Goal: Obtain resource: Download file/media

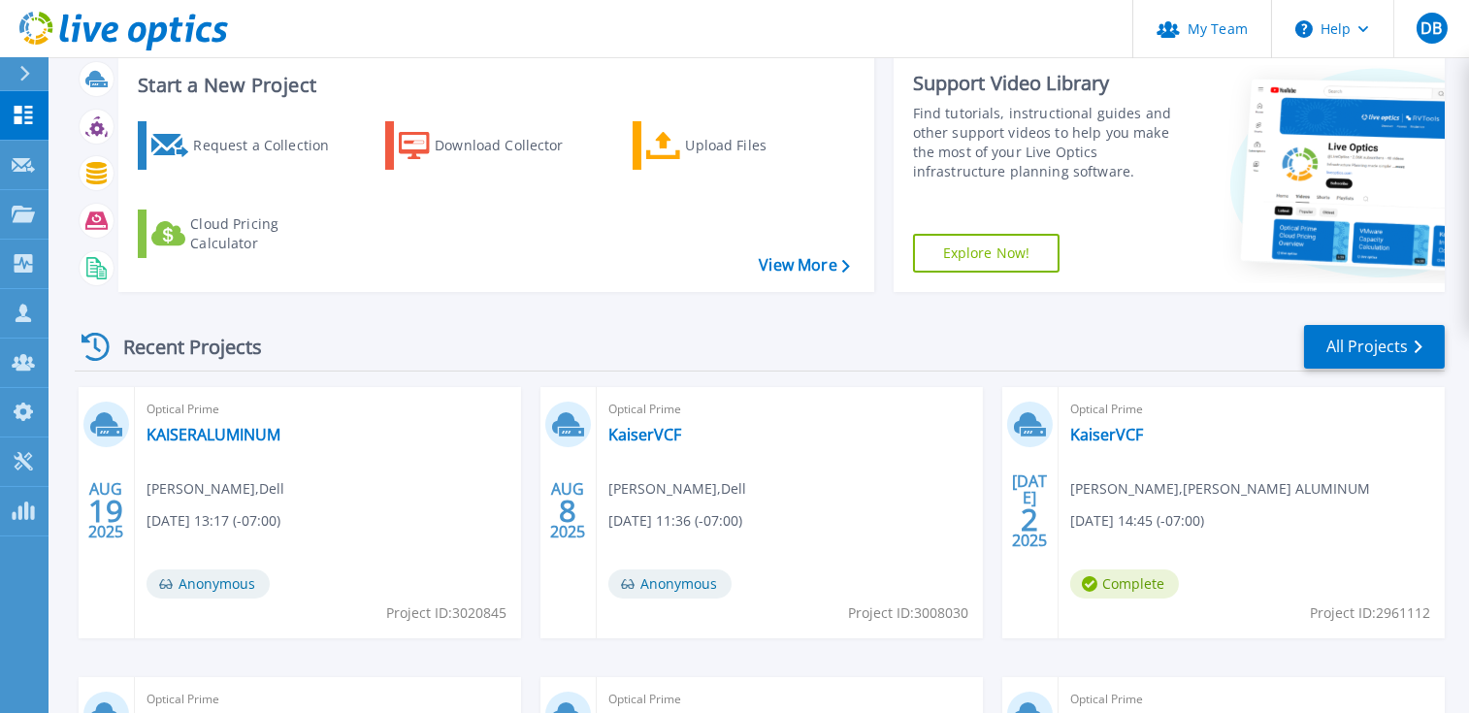
scroll to position [291, 0]
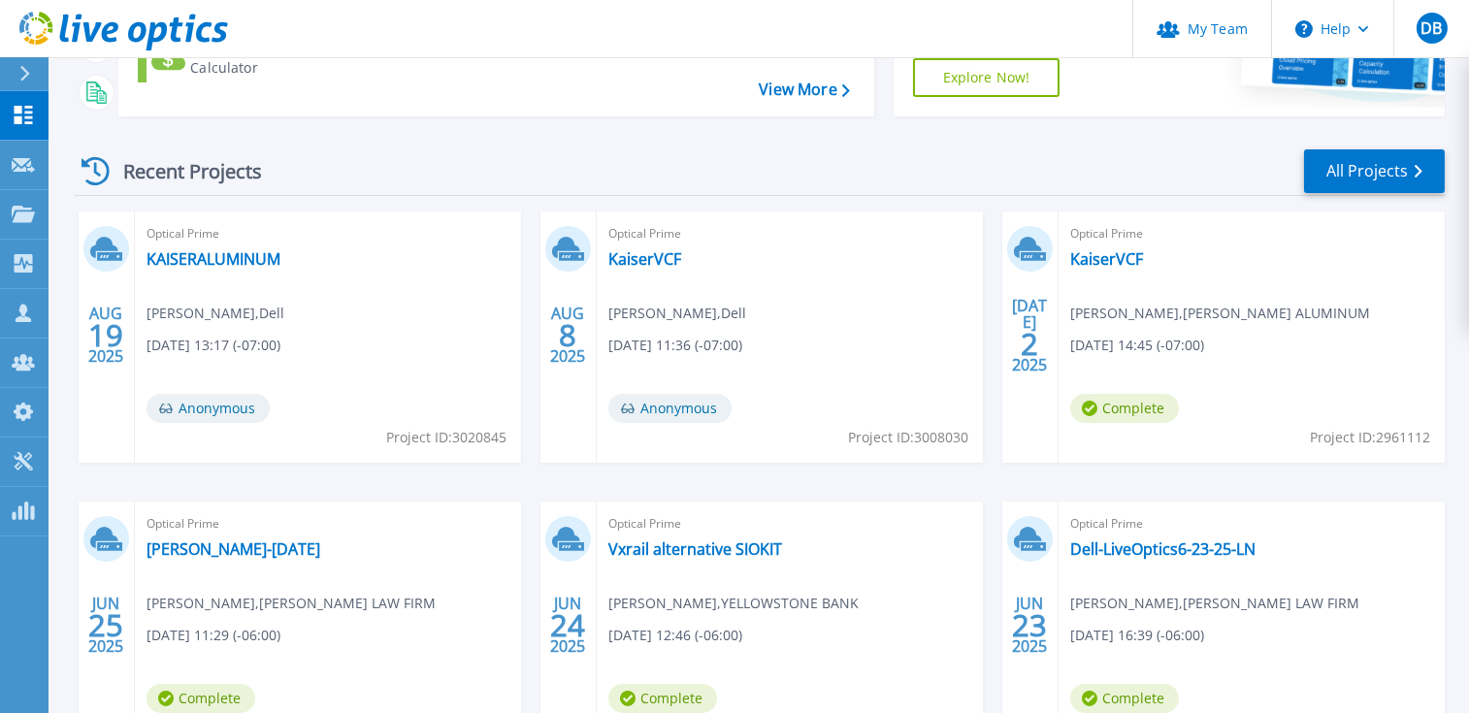
click at [1136, 404] on span "Complete" at bounding box center [1124, 408] width 109 height 29
click at [1103, 266] on link "KaiserVCF" at bounding box center [1106, 258] width 73 height 19
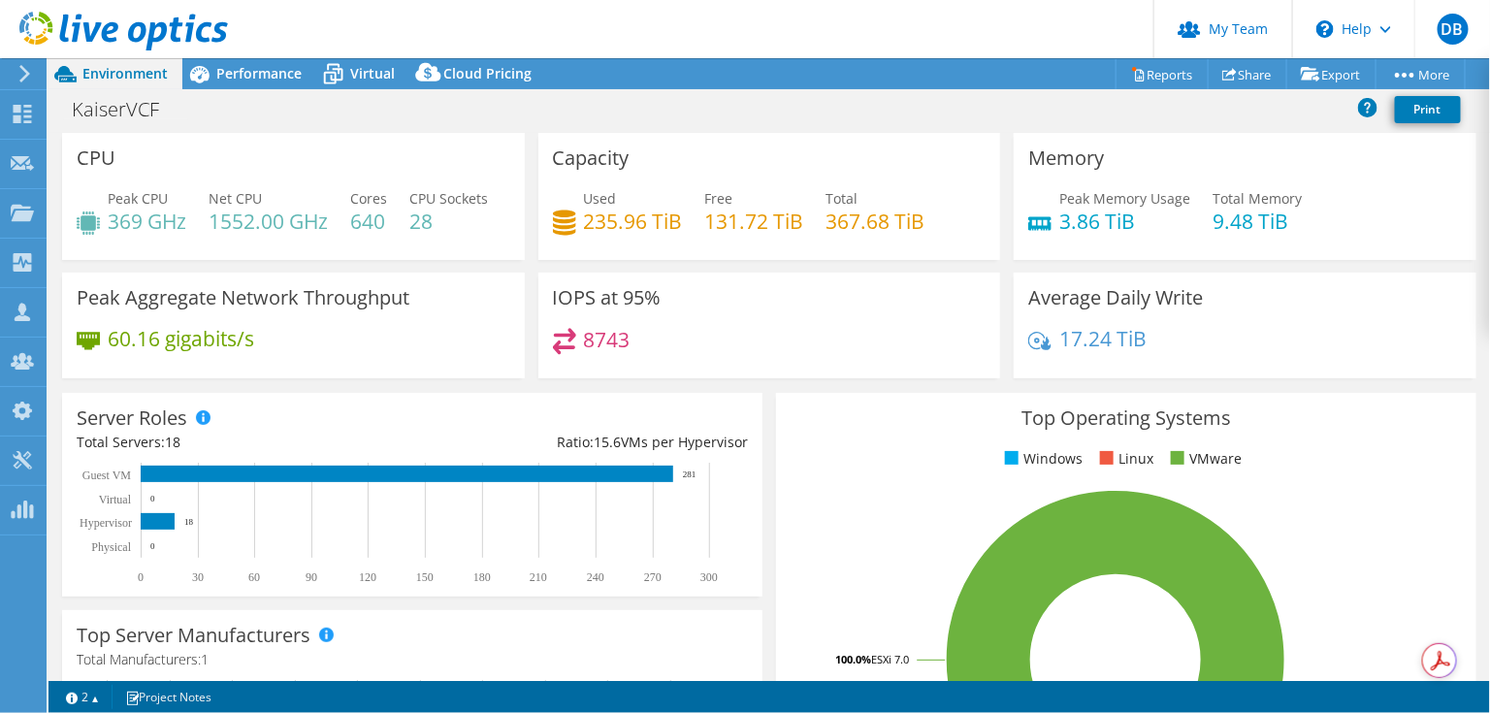
select select "USWest"
select select "USD"
click at [1332, 78] on link "Export" at bounding box center [1332, 74] width 90 height 30
click at [1170, 81] on link "Reports" at bounding box center [1162, 74] width 93 height 30
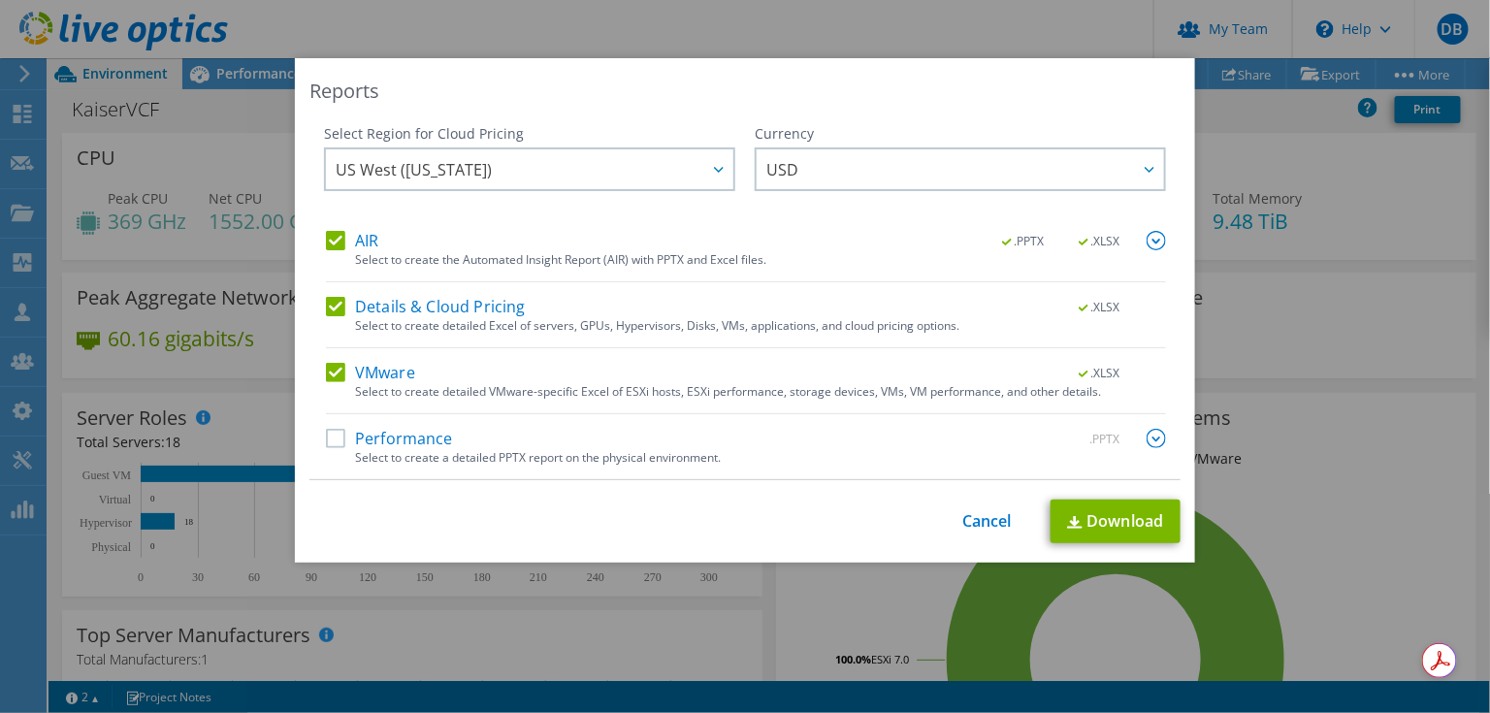
click at [337, 432] on label "Performance" at bounding box center [389, 438] width 127 height 19
click at [0, 0] on input "Performance" at bounding box center [0, 0] width 0 height 0
click at [1147, 436] on img at bounding box center [1156, 438] width 19 height 19
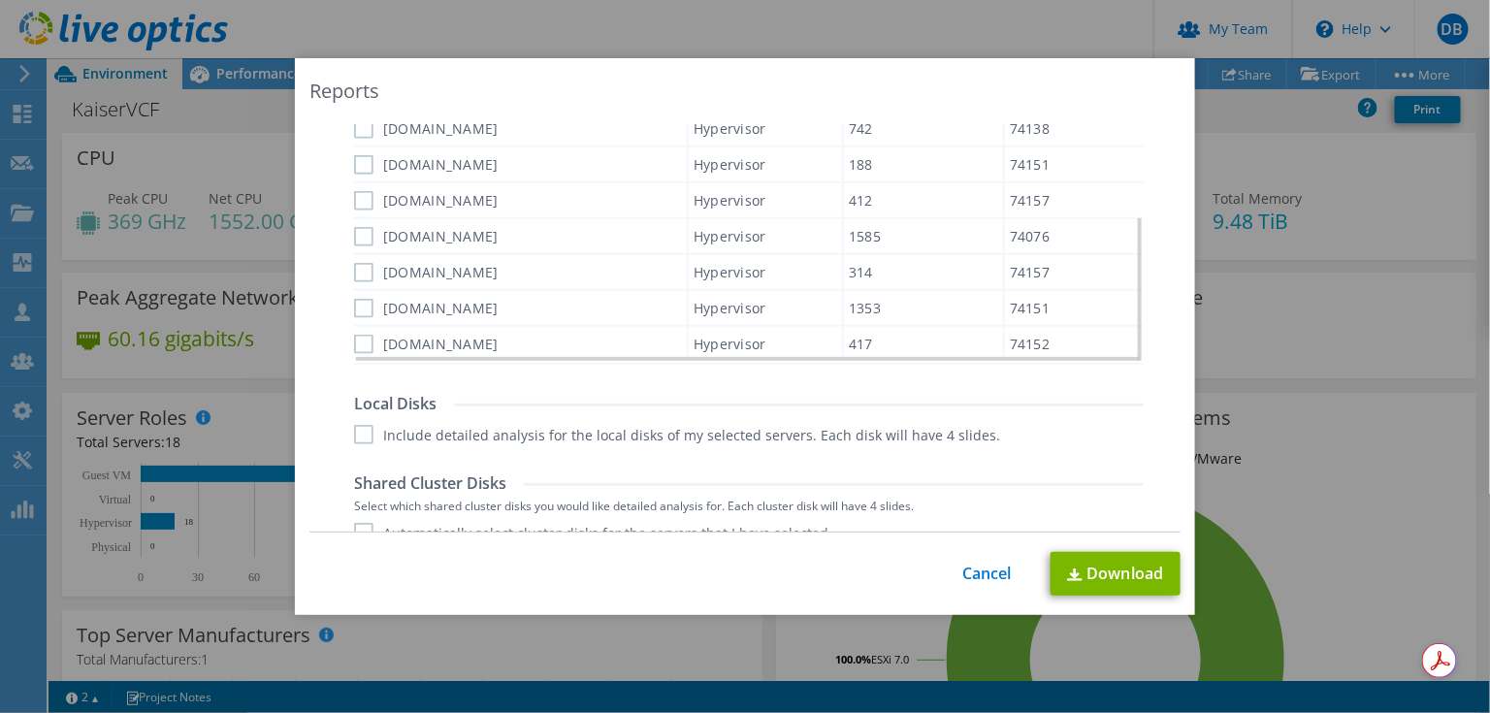
scroll to position [873, 0]
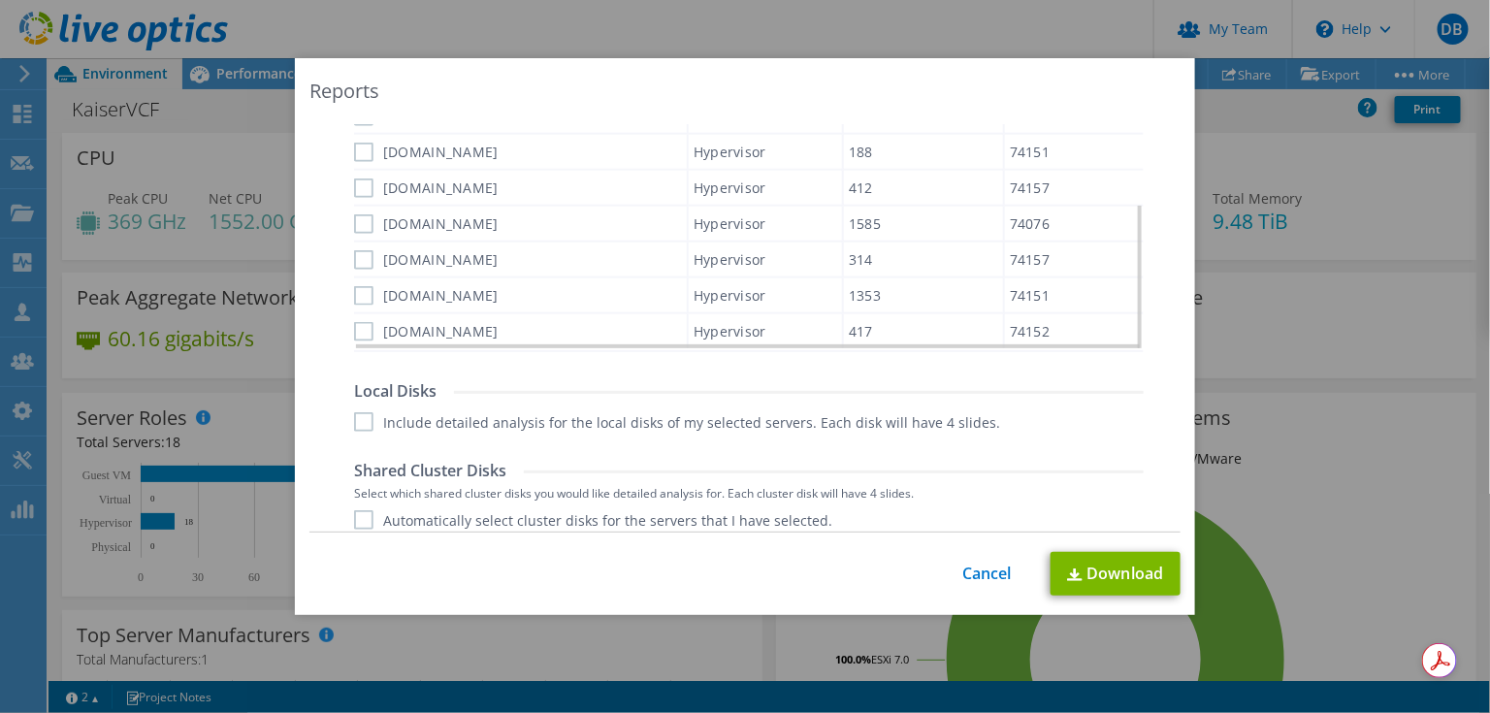
click at [343, 318] on div "Performance .PPTX Select to create a detailed PPTX report on the physical envir…" at bounding box center [746, 248] width 840 height 1384
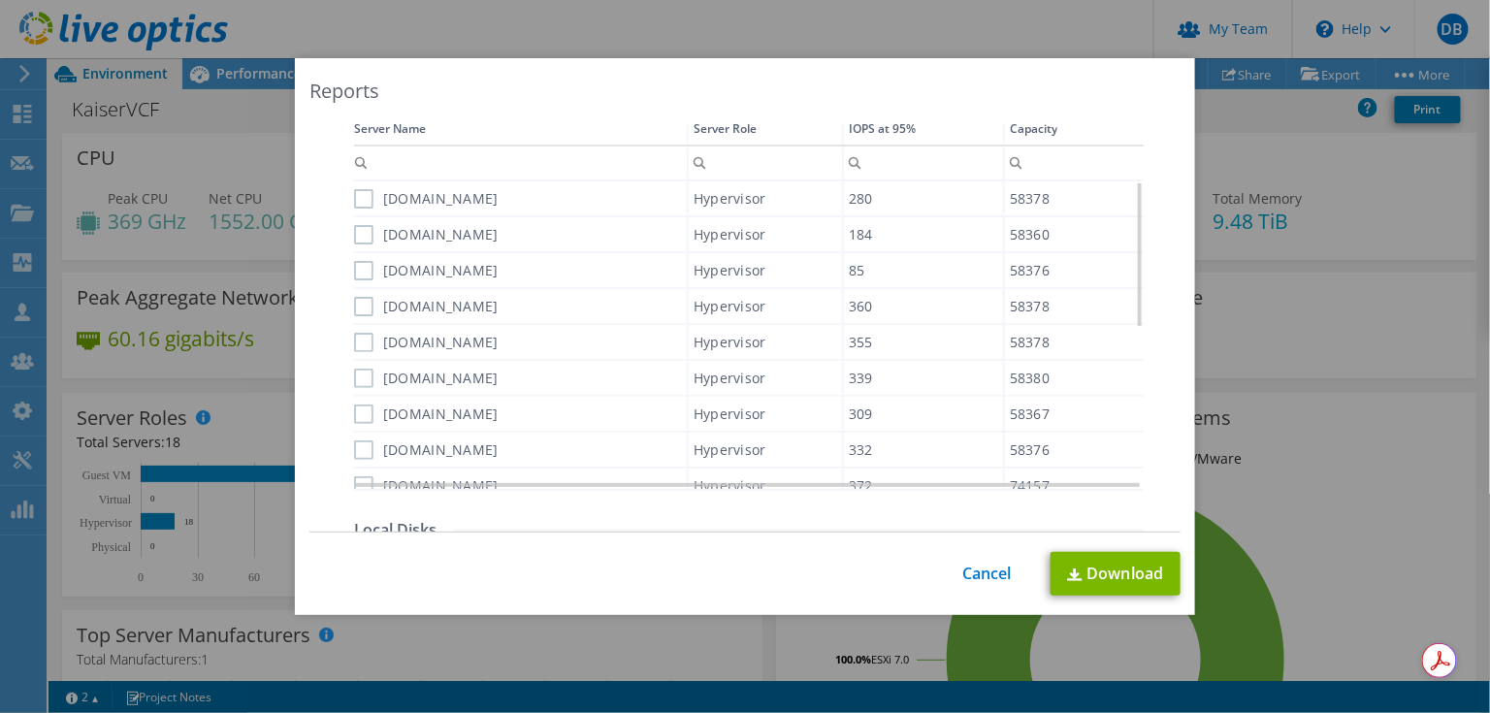
scroll to position [581, 0]
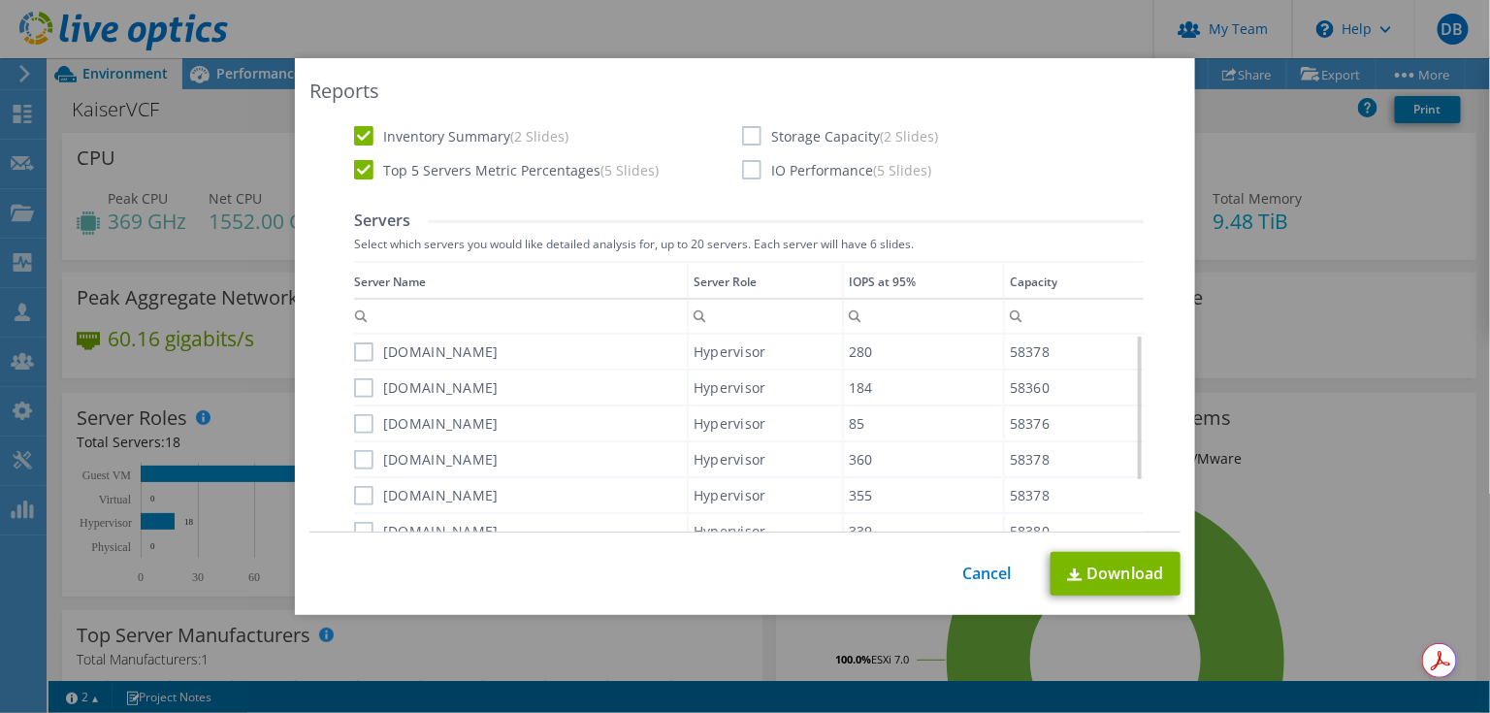
click at [354, 351] on label "[DOMAIN_NAME]" at bounding box center [426, 352] width 145 height 19
click at [0, 0] on input "[DOMAIN_NAME]" at bounding box center [0, 0] width 0 height 0
click at [354, 389] on label "[DOMAIN_NAME]" at bounding box center [426, 387] width 145 height 19
click at [0, 0] on input "[DOMAIN_NAME]" at bounding box center [0, 0] width 0 height 0
drag, startPoint x: 351, startPoint y: 416, endPoint x: 353, endPoint y: 428, distance: 11.8
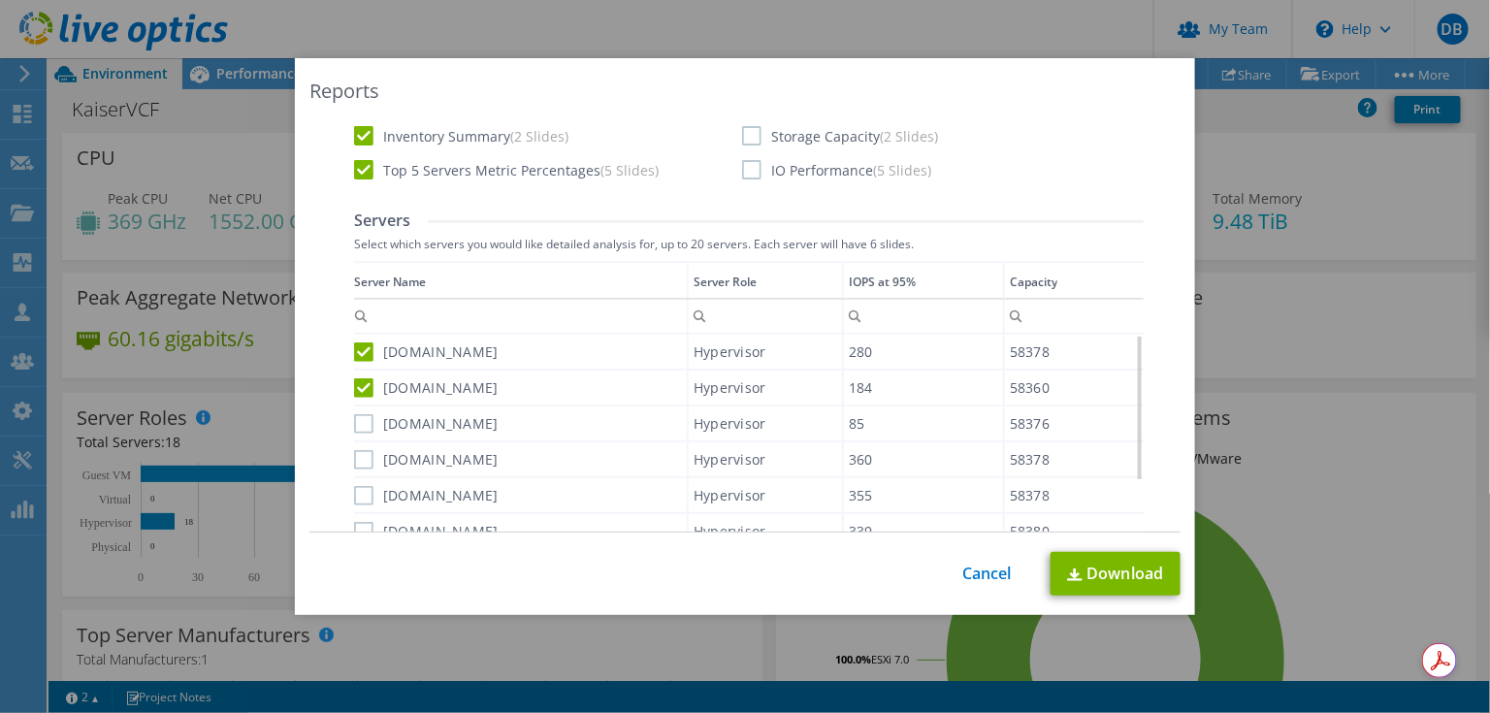
click at [354, 417] on label "[DOMAIN_NAME]" at bounding box center [426, 423] width 145 height 19
click at [0, 0] on input "[DOMAIN_NAME]" at bounding box center [0, 0] width 0 height 0
click at [354, 456] on label "[DOMAIN_NAME]" at bounding box center [426, 459] width 145 height 19
click at [0, 0] on input "[DOMAIN_NAME]" at bounding box center [0, 0] width 0 height 0
click at [354, 489] on label "[DOMAIN_NAME]" at bounding box center [426, 495] width 145 height 19
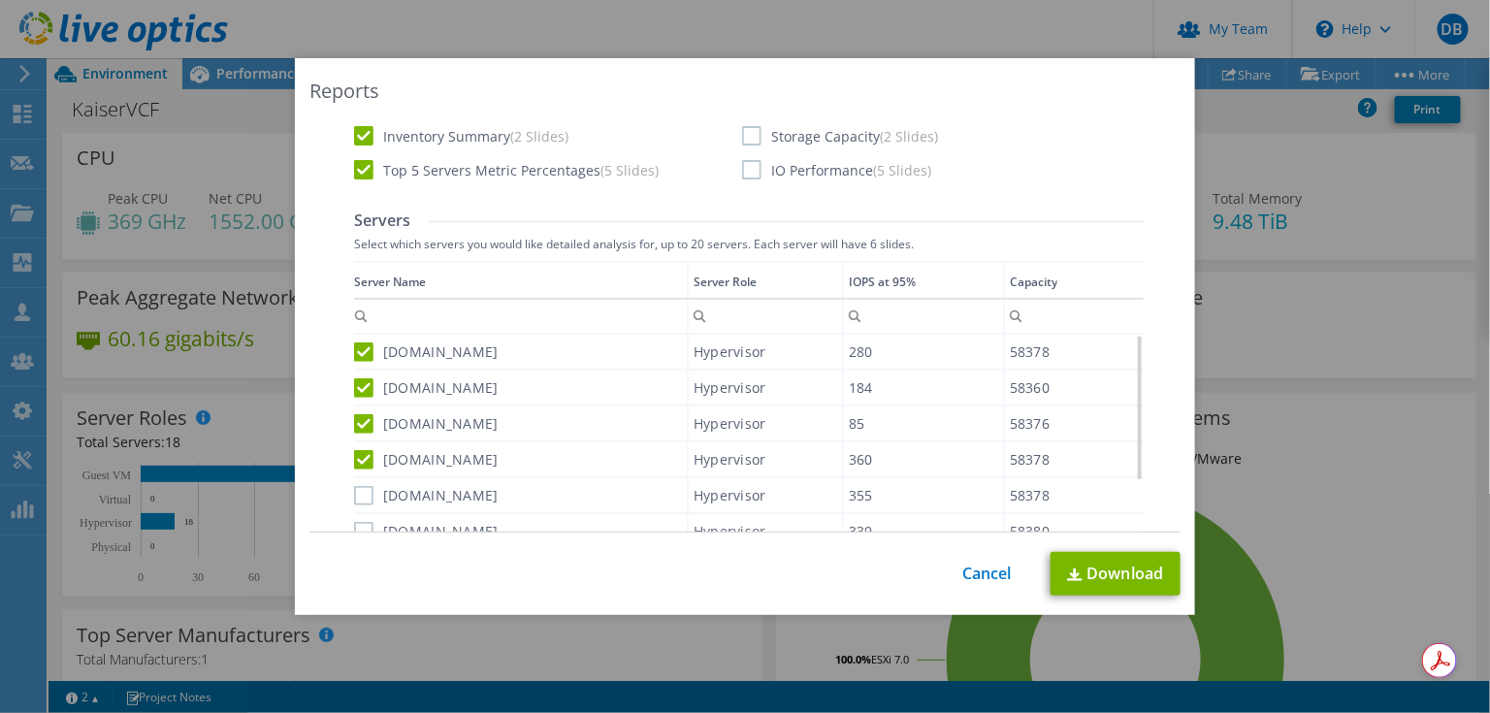
click at [0, 0] on input "[DOMAIN_NAME]" at bounding box center [0, 0] width 0 height 0
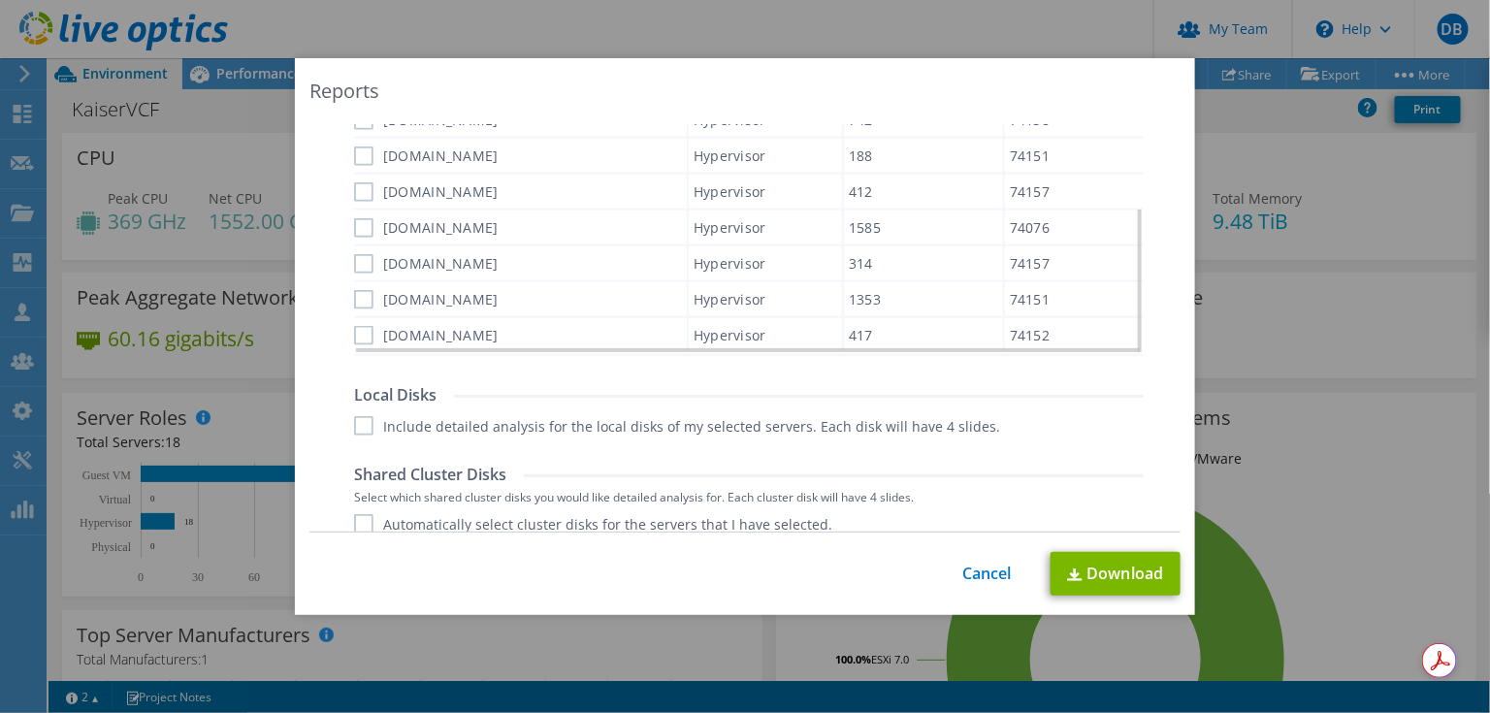
scroll to position [873, 0]
click at [356, 322] on label "[DOMAIN_NAME]" at bounding box center [426, 331] width 145 height 19
click at [0, 0] on input "[DOMAIN_NAME]" at bounding box center [0, 0] width 0 height 0
click at [357, 286] on label "[DOMAIN_NAME]" at bounding box center [426, 295] width 145 height 19
click at [0, 0] on input "[DOMAIN_NAME]" at bounding box center [0, 0] width 0 height 0
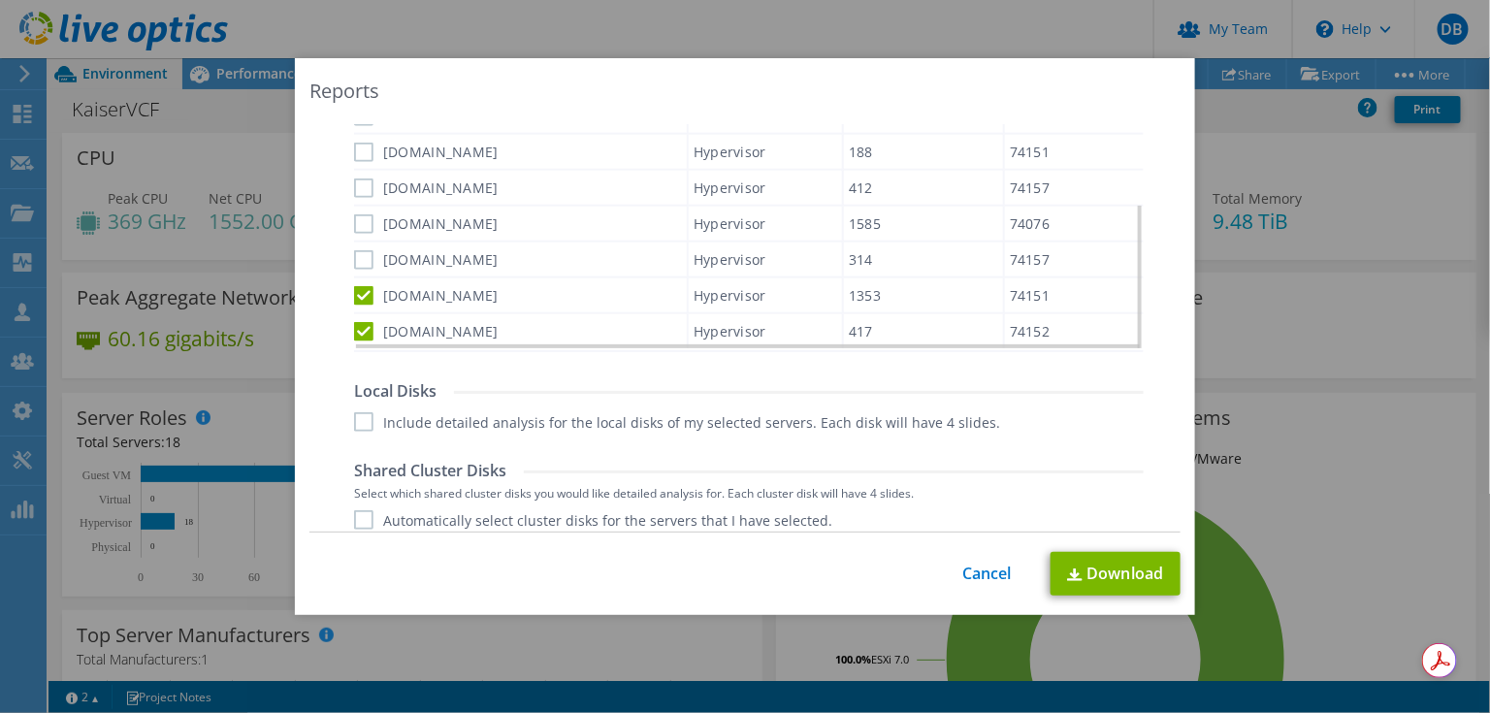
click at [354, 250] on label "[DOMAIN_NAME]" at bounding box center [426, 259] width 145 height 19
click at [0, 0] on input "[DOMAIN_NAME]" at bounding box center [0, 0] width 0 height 0
click at [354, 218] on label "[DOMAIN_NAME]" at bounding box center [426, 223] width 145 height 19
click at [0, 0] on input "[DOMAIN_NAME]" at bounding box center [0, 0] width 0 height 0
click at [354, 184] on label "[DOMAIN_NAME]" at bounding box center [426, 188] width 145 height 19
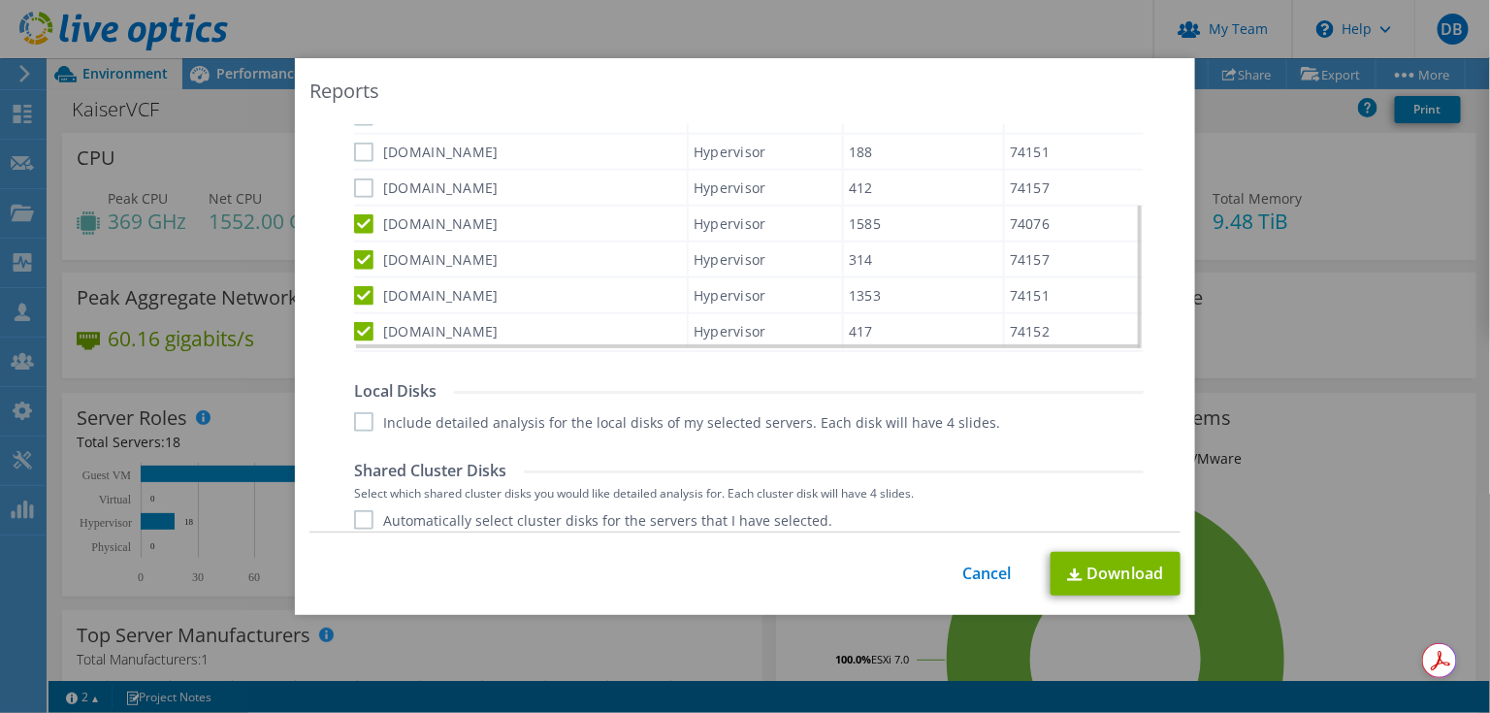
click at [0, 0] on input "[DOMAIN_NAME]" at bounding box center [0, 0] width 0 height 0
click at [356, 148] on label "[DOMAIN_NAME]" at bounding box center [426, 152] width 145 height 19
click at [0, 0] on input "[DOMAIN_NAME]" at bounding box center [0, 0] width 0 height 0
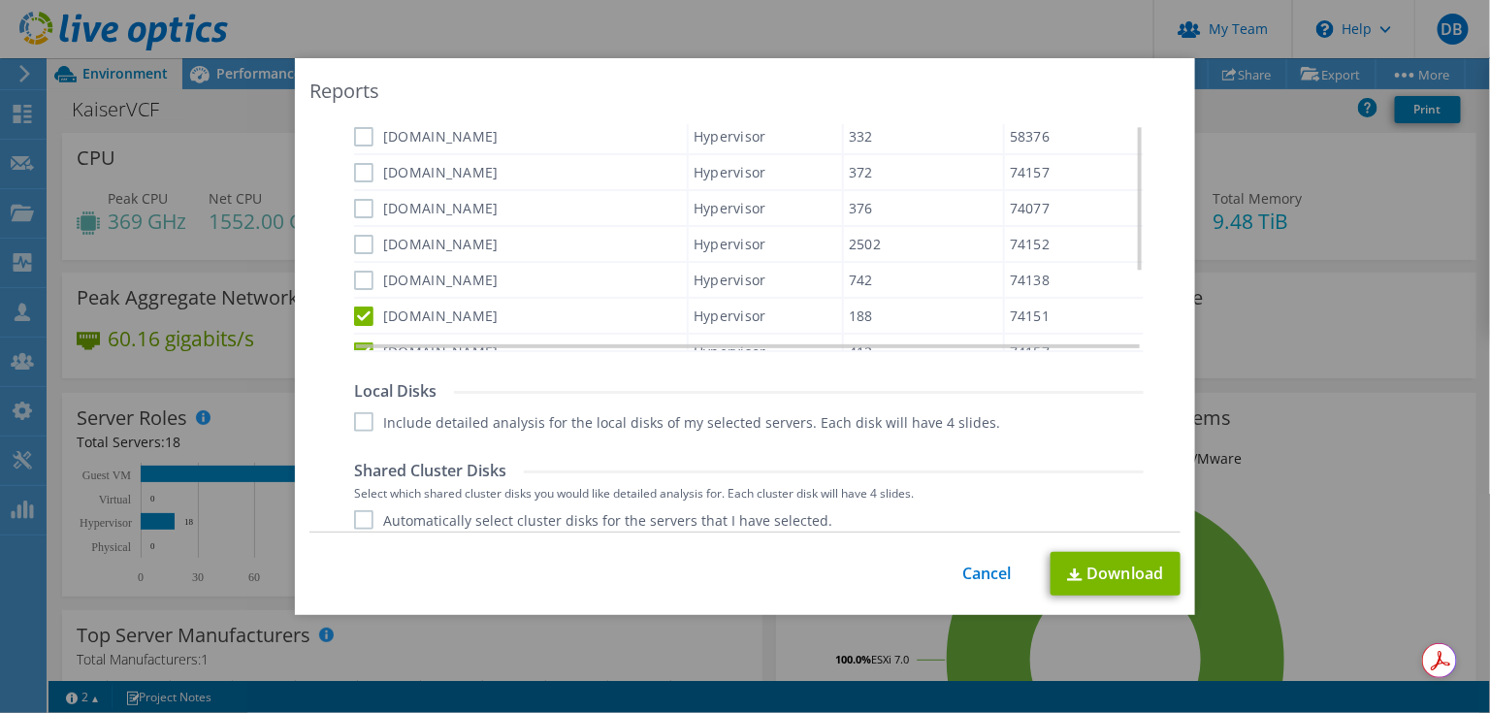
drag, startPoint x: 362, startPoint y: 273, endPoint x: 350, endPoint y: 255, distance: 21.0
click at [359, 273] on label "[DOMAIN_NAME]" at bounding box center [426, 280] width 145 height 19
click at [0, 0] on input "[DOMAIN_NAME]" at bounding box center [0, 0] width 0 height 0
click at [354, 229] on div "[DOMAIN_NAME]" at bounding box center [520, 244] width 333 height 34
click at [356, 235] on label "[DOMAIN_NAME]" at bounding box center [426, 244] width 145 height 19
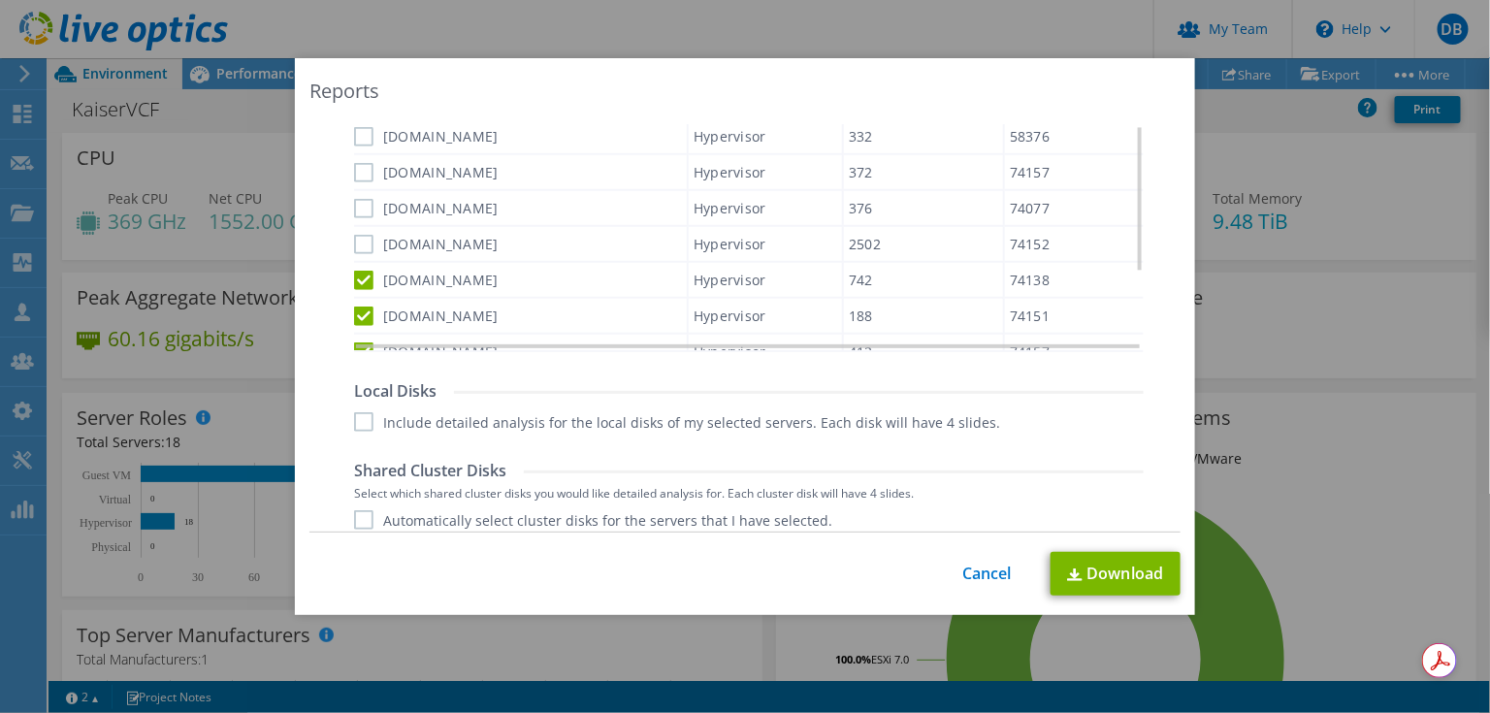
click at [0, 0] on input "[DOMAIN_NAME]" at bounding box center [0, 0] width 0 height 0
click at [354, 203] on label "[DOMAIN_NAME]" at bounding box center [426, 208] width 145 height 19
click at [0, 0] on input "[DOMAIN_NAME]" at bounding box center [0, 0] width 0 height 0
drag, startPoint x: 347, startPoint y: 167, endPoint x: 394, endPoint y: 164, distance: 46.7
click at [354, 166] on label "[DOMAIN_NAME]" at bounding box center [426, 172] width 145 height 19
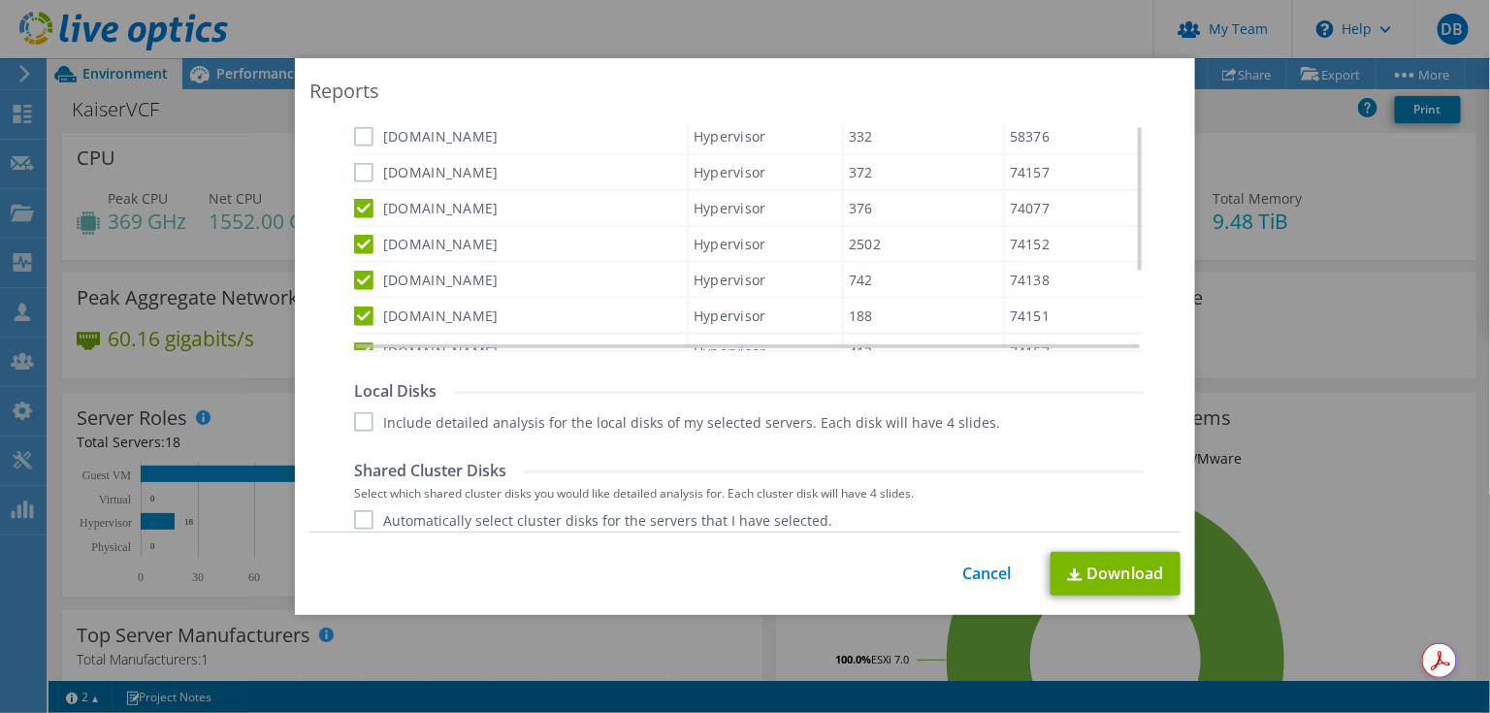
click at [0, 0] on input "[DOMAIN_NAME]" at bounding box center [0, 0] width 0 height 0
click at [354, 130] on label "[DOMAIN_NAME]" at bounding box center [426, 136] width 145 height 19
click at [0, 0] on input "[DOMAIN_NAME]" at bounding box center [0, 0] width 0 height 0
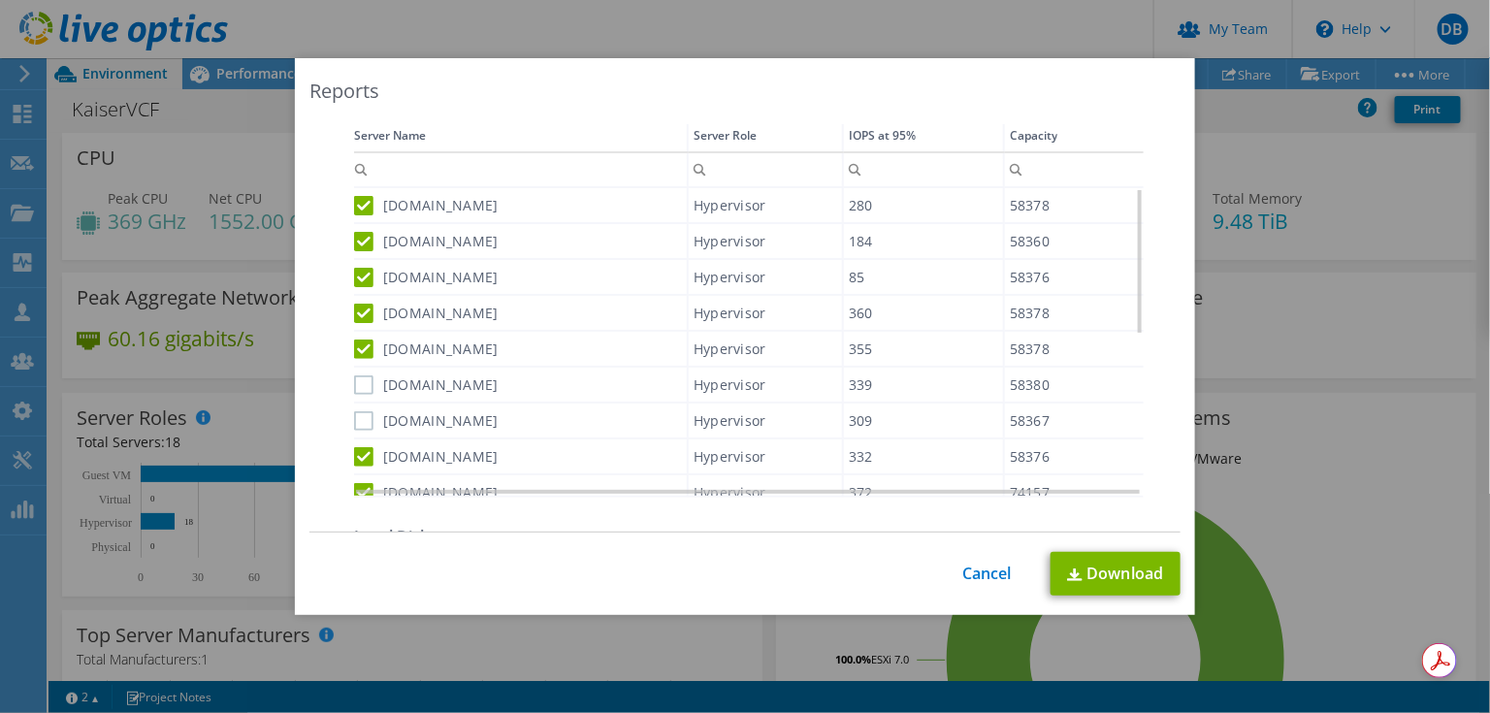
drag, startPoint x: 352, startPoint y: 417, endPoint x: 350, endPoint y: 407, distance: 10.8
click at [354, 414] on label "[DOMAIN_NAME]" at bounding box center [426, 420] width 145 height 19
click at [0, 0] on input "[DOMAIN_NAME]" at bounding box center [0, 0] width 0 height 0
drag, startPoint x: 355, startPoint y: 376, endPoint x: 364, endPoint y: 381, distance: 10.0
click at [355, 376] on label "[DOMAIN_NAME]" at bounding box center [426, 385] width 145 height 19
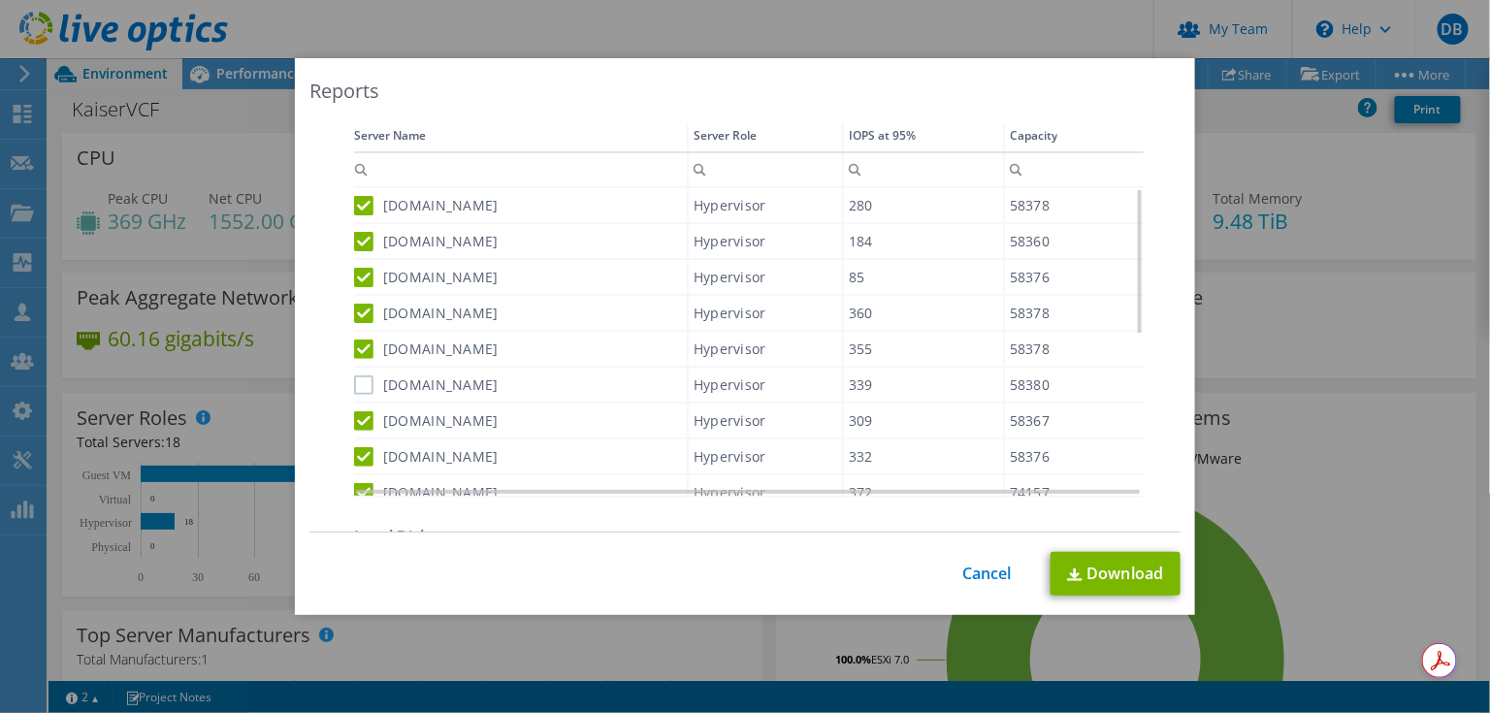
click at [0, 0] on input "[DOMAIN_NAME]" at bounding box center [0, 0] width 0 height 0
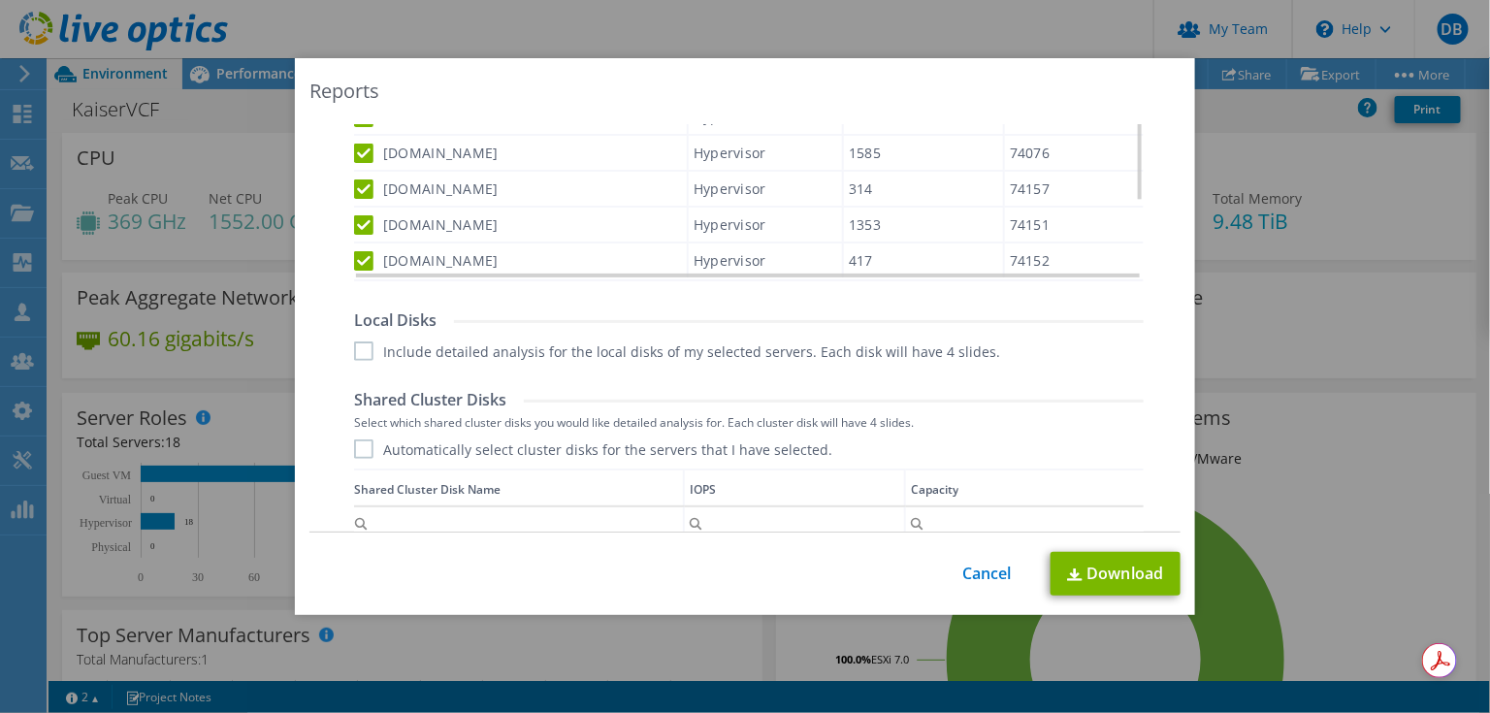
scroll to position [1278, 0]
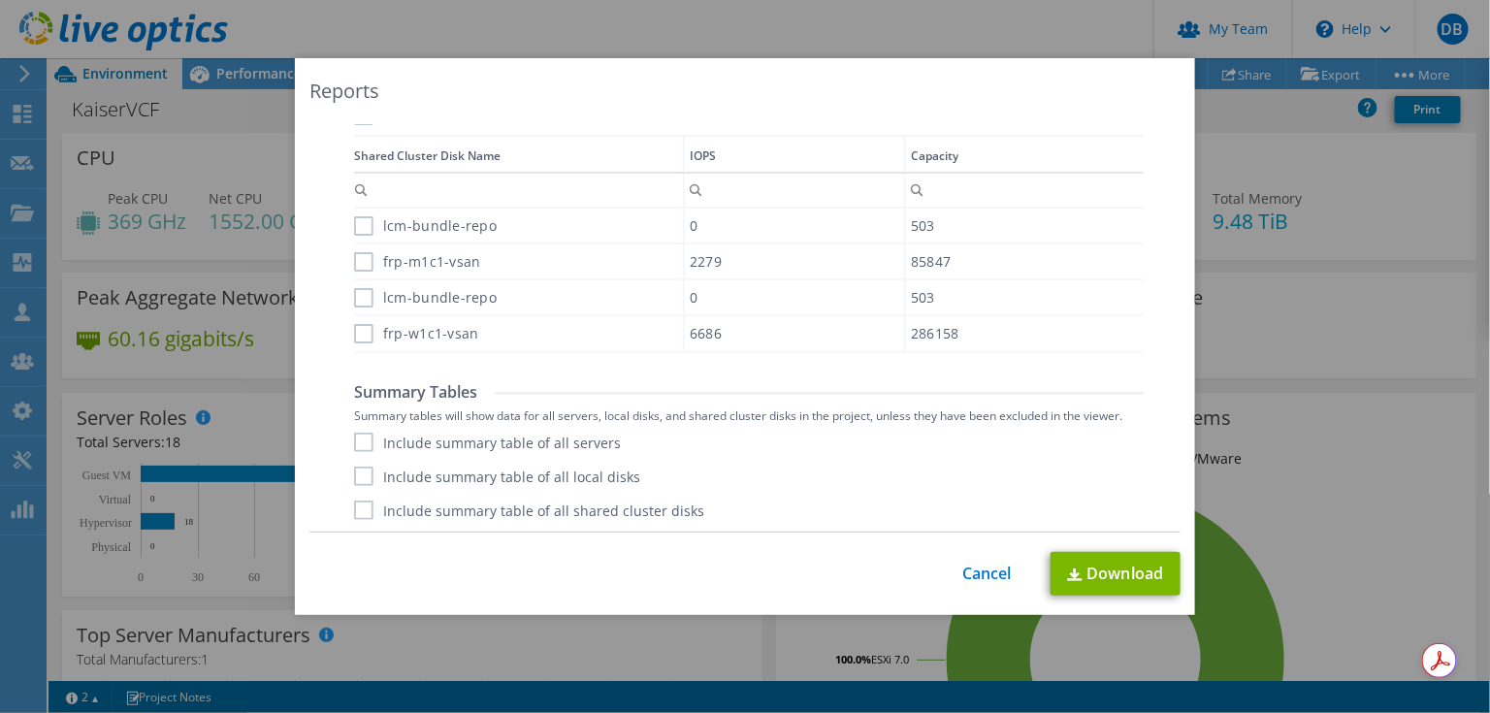
click at [354, 333] on label "frp-w1c1-vsan" at bounding box center [416, 333] width 125 height 19
click at [0, 0] on input "frp-w1c1-vsan" at bounding box center [0, 0] width 0 height 0
click at [354, 294] on label "lcm-bundle-repo" at bounding box center [425, 297] width 143 height 19
click at [0, 0] on input "lcm-bundle-repo" at bounding box center [0, 0] width 0 height 0
click at [354, 248] on div "frp-m1c1-vsan" at bounding box center [518, 262] width 329 height 34
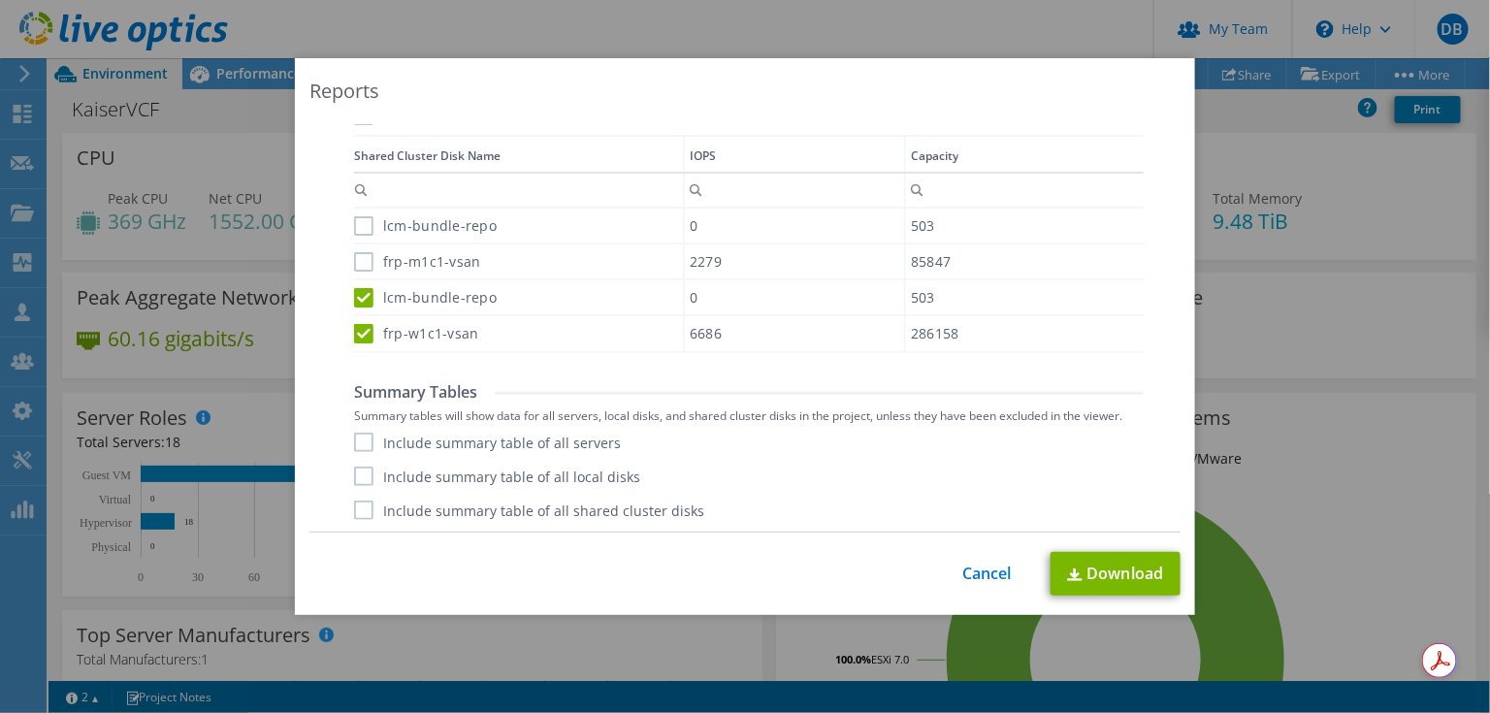
click at [355, 256] on label "frp-m1c1-vsan" at bounding box center [417, 261] width 127 height 19
click at [0, 0] on input "frp-m1c1-vsan" at bounding box center [0, 0] width 0 height 0
click at [354, 227] on label "lcm-bundle-repo" at bounding box center [425, 225] width 143 height 19
click at [0, 0] on input "lcm-bundle-repo" at bounding box center [0, 0] width 0 height 0
click at [372, 435] on label "Include summary table of all servers" at bounding box center [487, 442] width 267 height 19
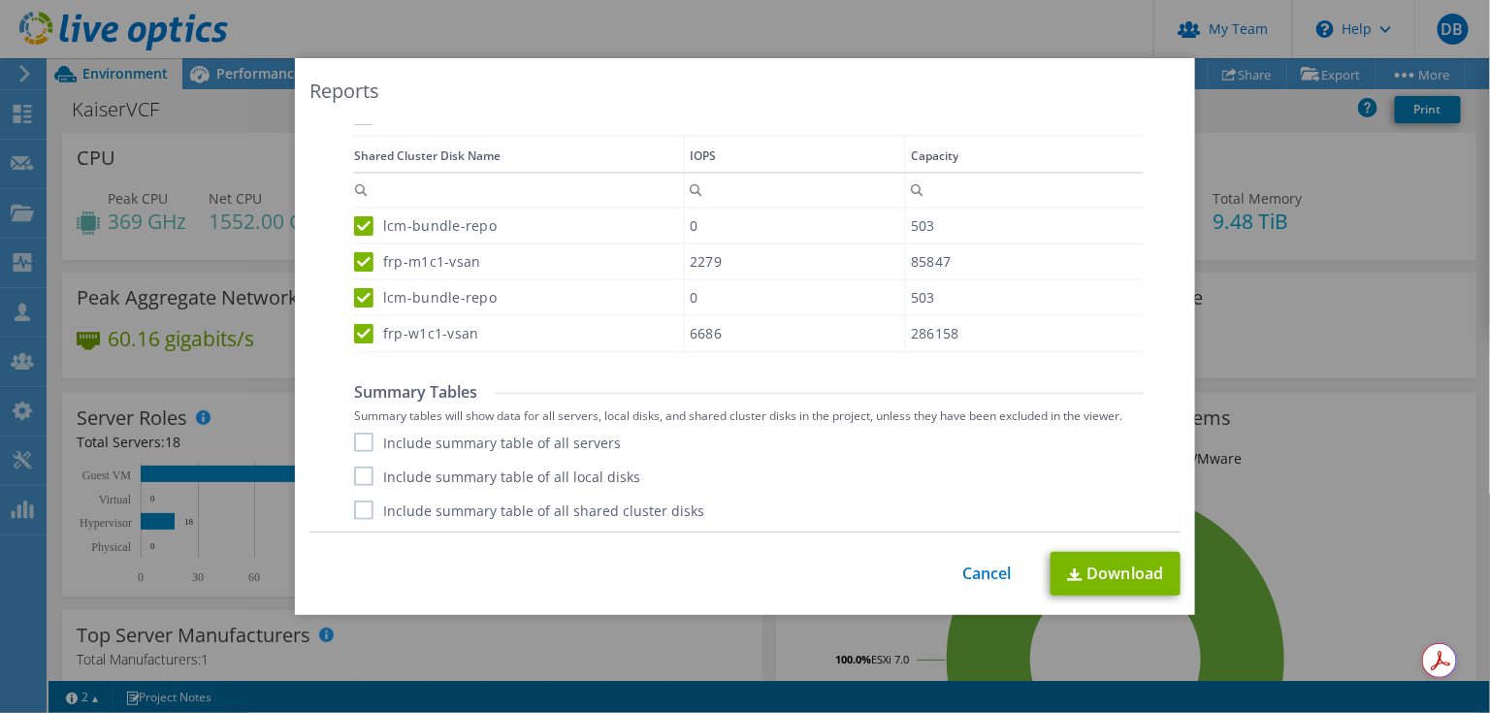
click at [0, 0] on input "Include summary table of all servers" at bounding box center [0, 0] width 0 height 0
click at [357, 470] on label "Include summary table of all local disks" at bounding box center [497, 476] width 286 height 19
click at [0, 0] on input "Include summary table of all local disks" at bounding box center [0, 0] width 0 height 0
click at [360, 515] on label "Include summary table of all shared cluster disks" at bounding box center [529, 510] width 350 height 19
click at [0, 0] on input "Include summary table of all shared cluster disks" at bounding box center [0, 0] width 0 height 0
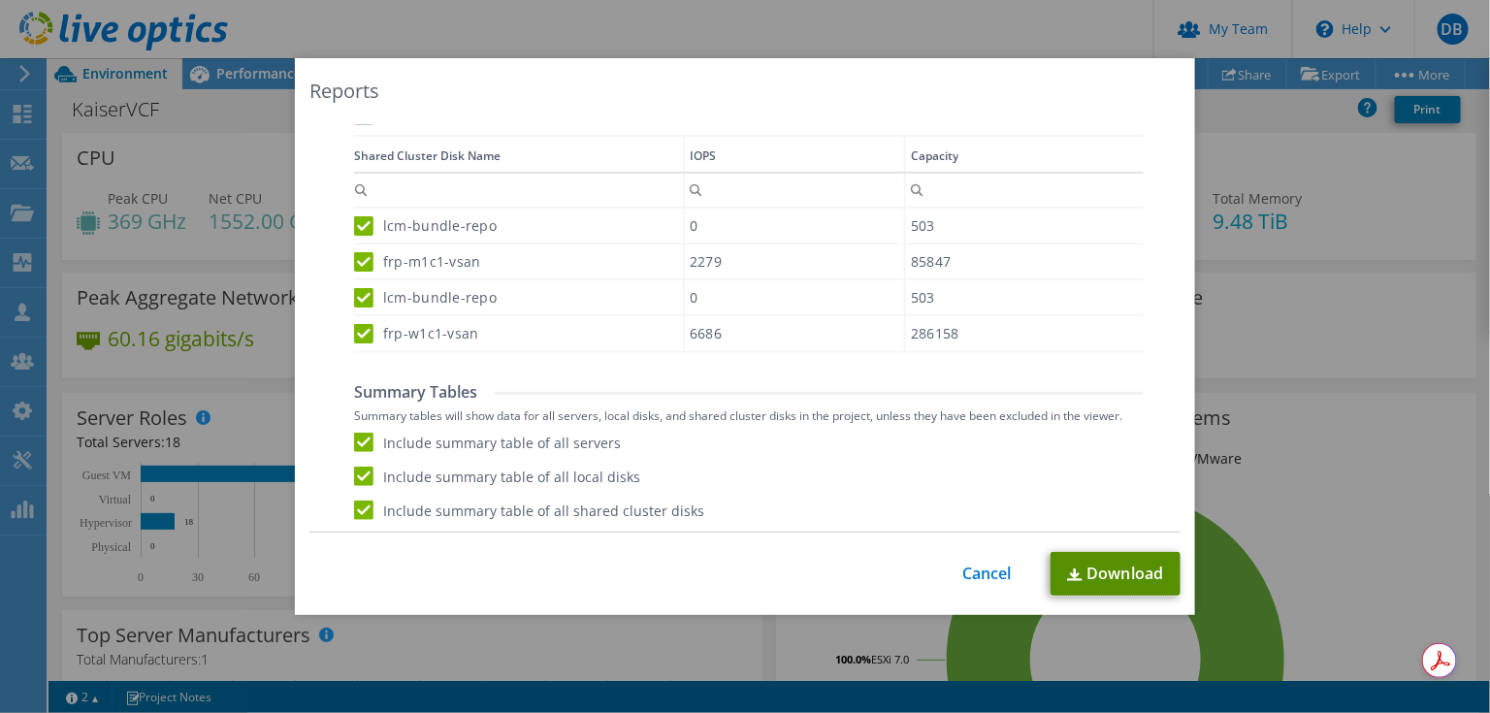
click at [1139, 577] on link "Download" at bounding box center [1116, 574] width 130 height 44
click at [1031, 82] on div "Reports" at bounding box center [745, 91] width 871 height 27
click at [968, 567] on link "Cancel" at bounding box center [987, 574] width 49 height 18
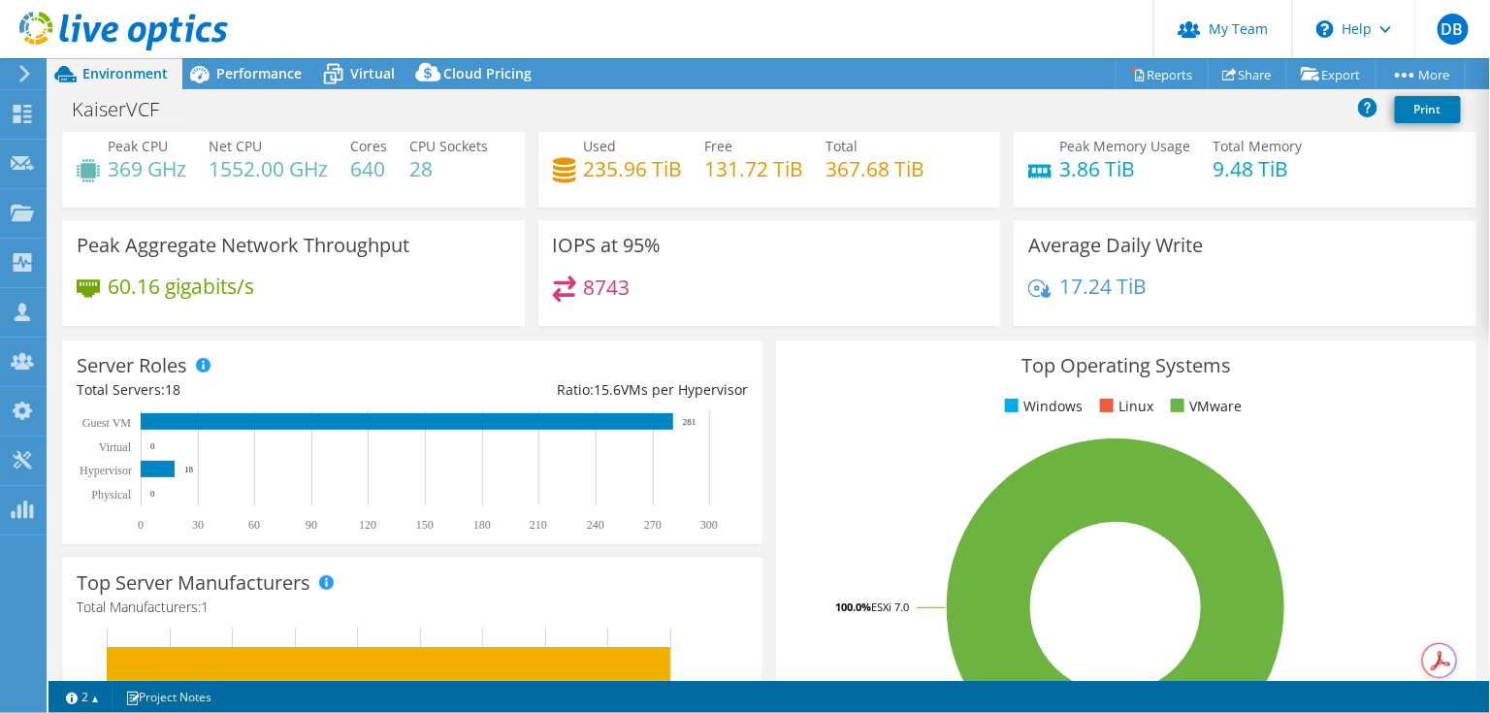
scroll to position [0, 0]
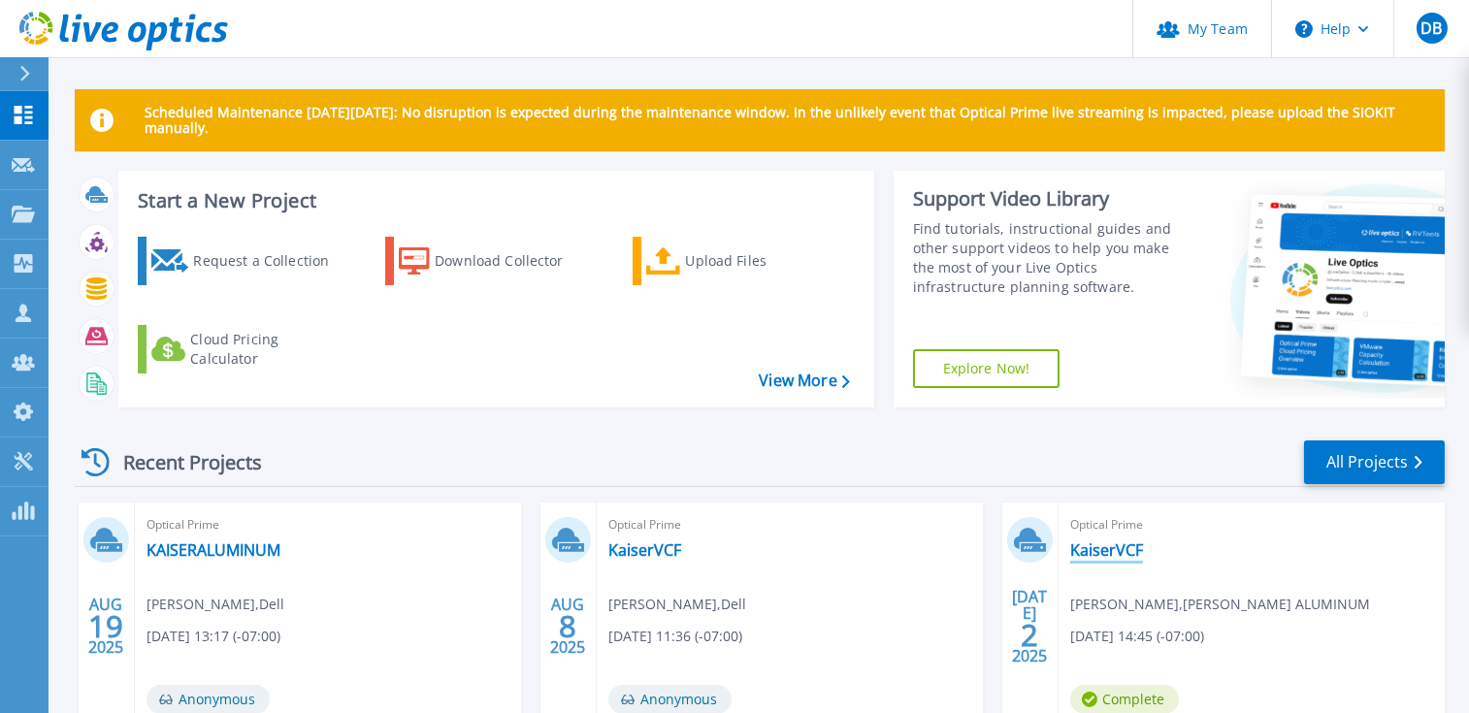
click at [1124, 541] on link "KaiserVCF" at bounding box center [1106, 549] width 73 height 19
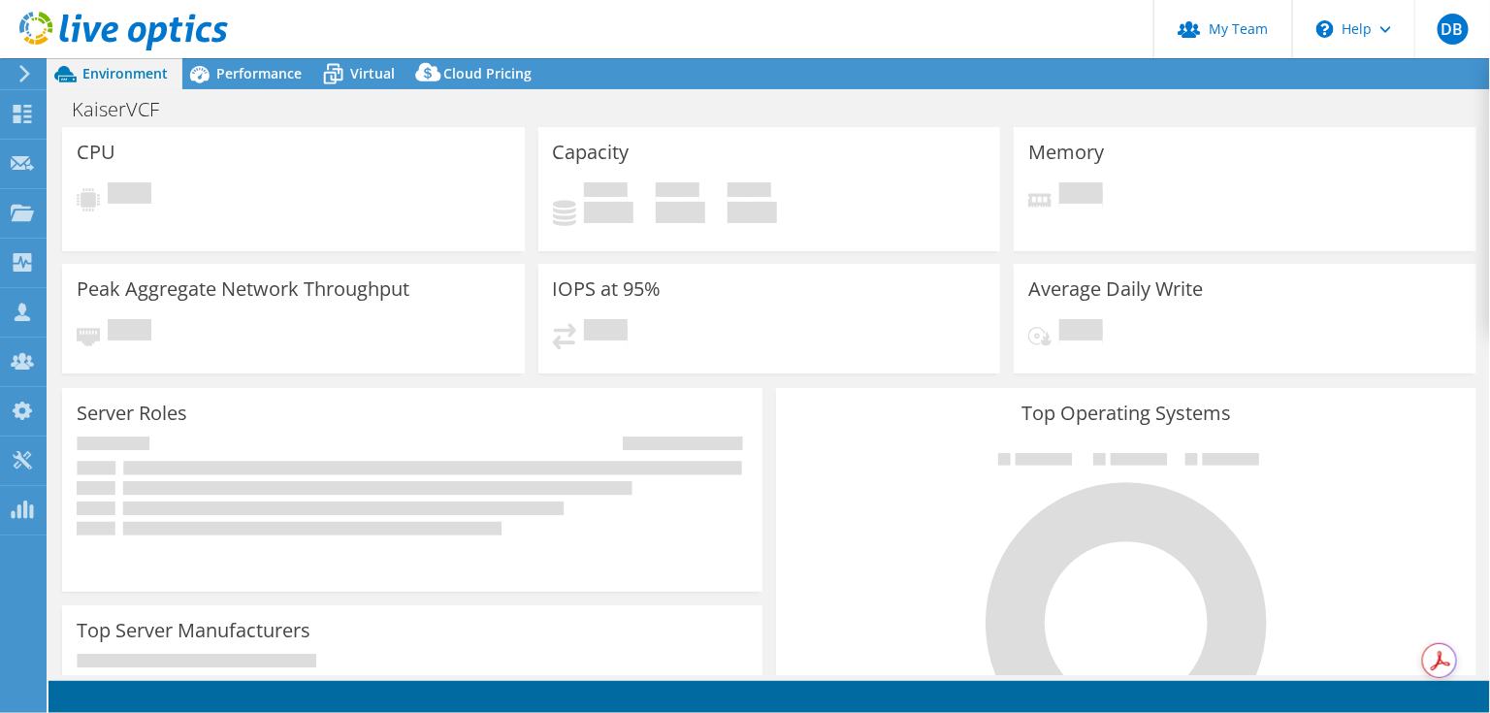
select select "USWest"
select select "USD"
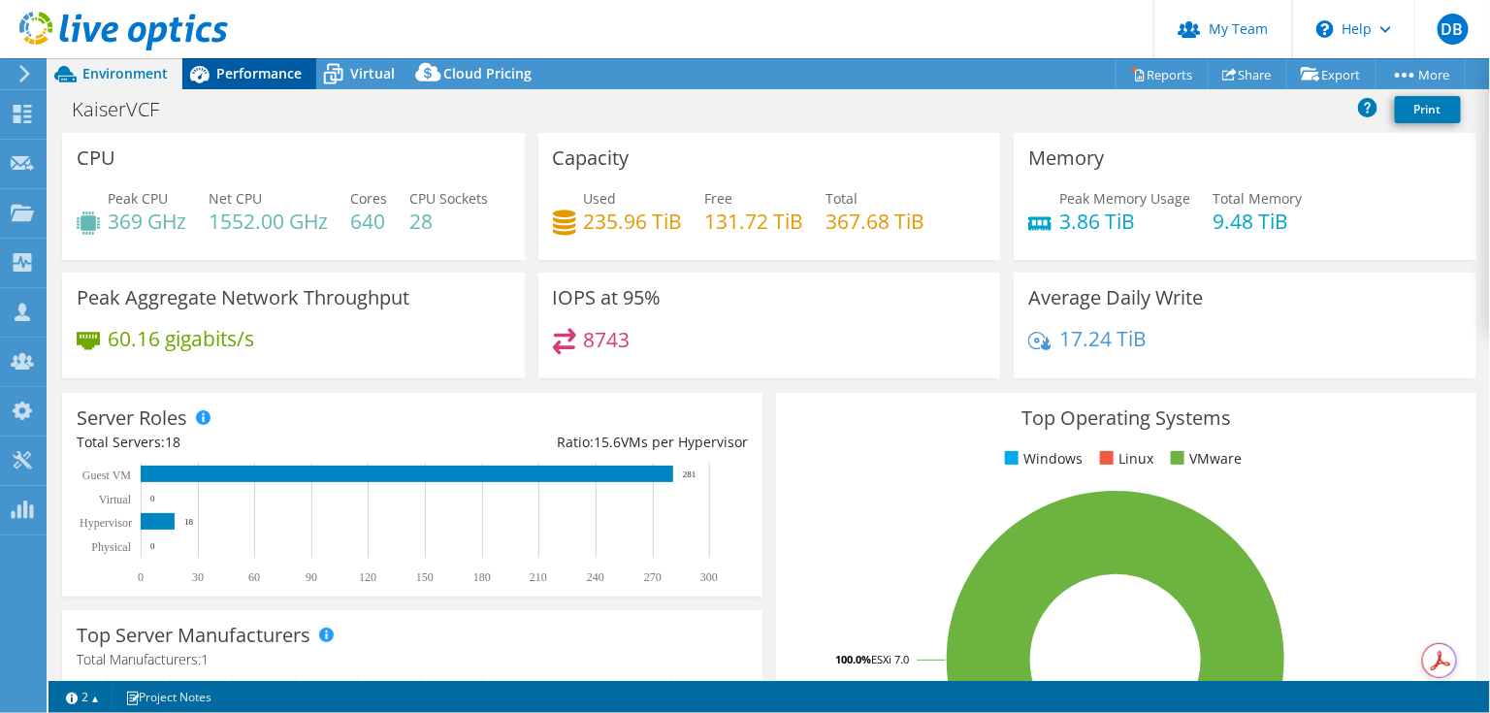
click at [240, 71] on span "Performance" at bounding box center [258, 73] width 85 height 18
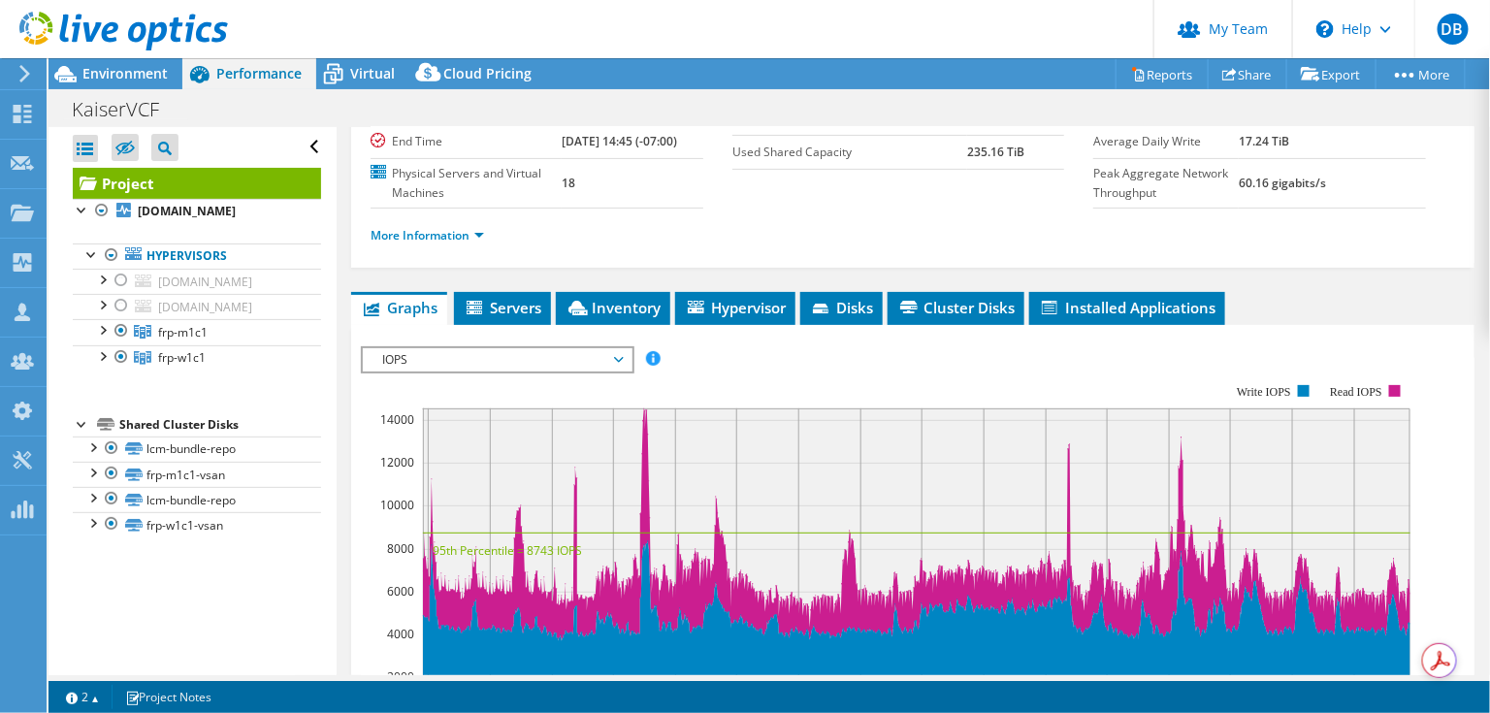
scroll to position [146, 0]
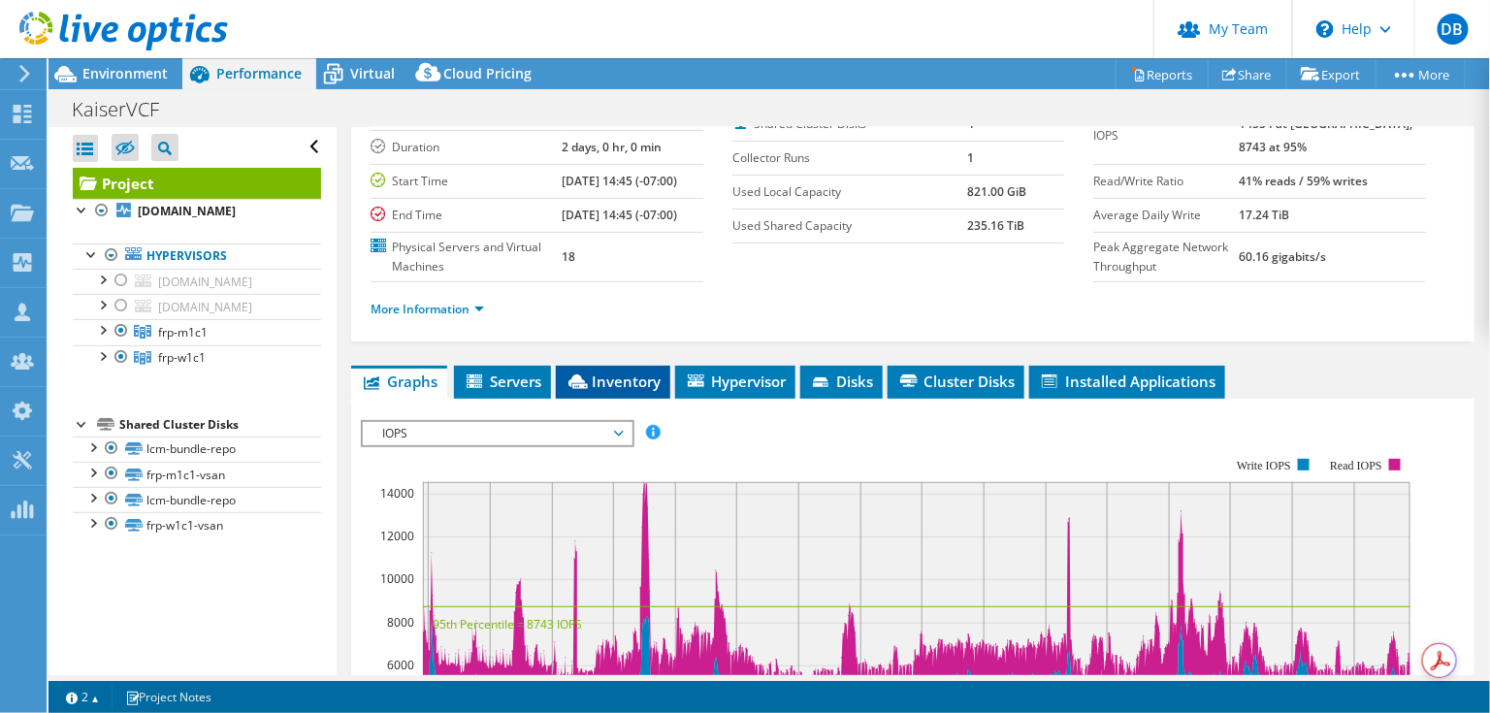
click at [617, 391] on span "Inventory" at bounding box center [613, 381] width 95 height 19
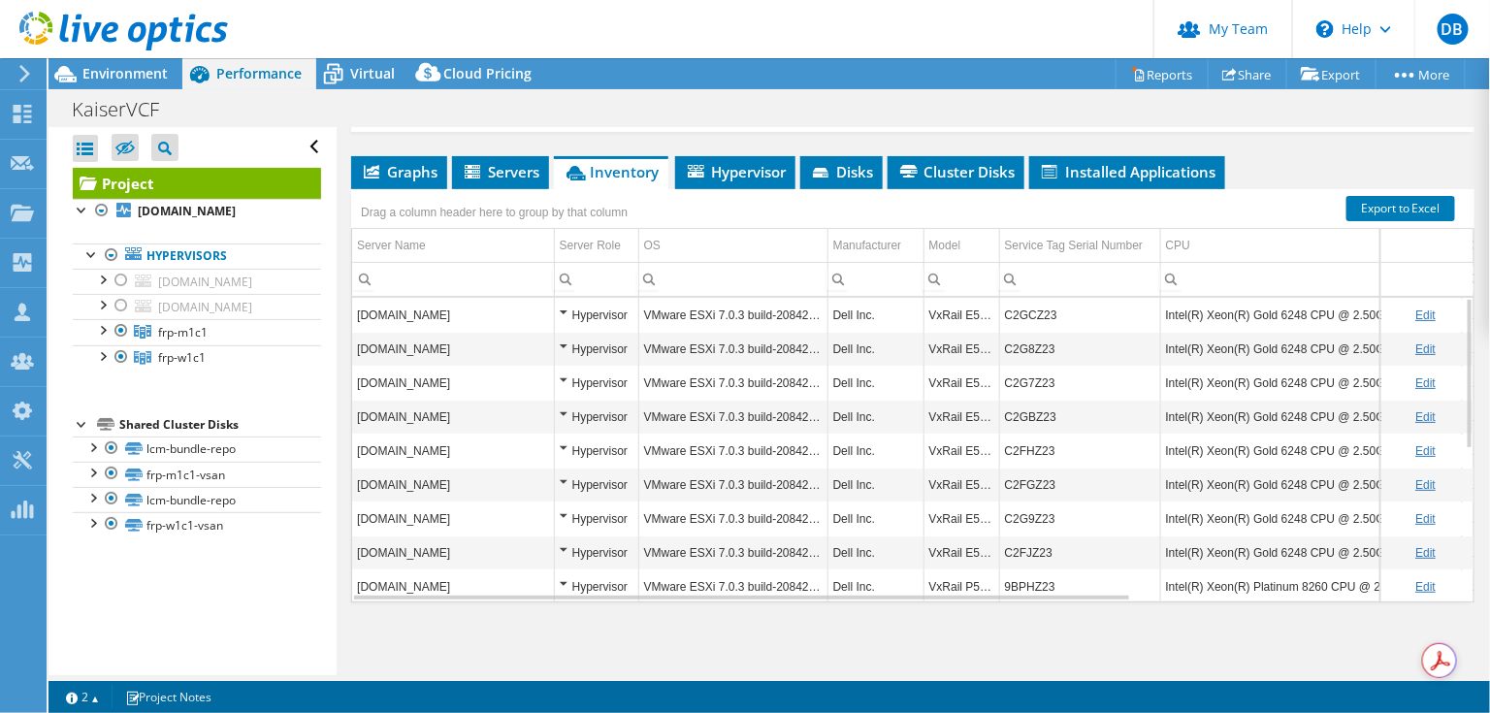
scroll to position [307, 0]
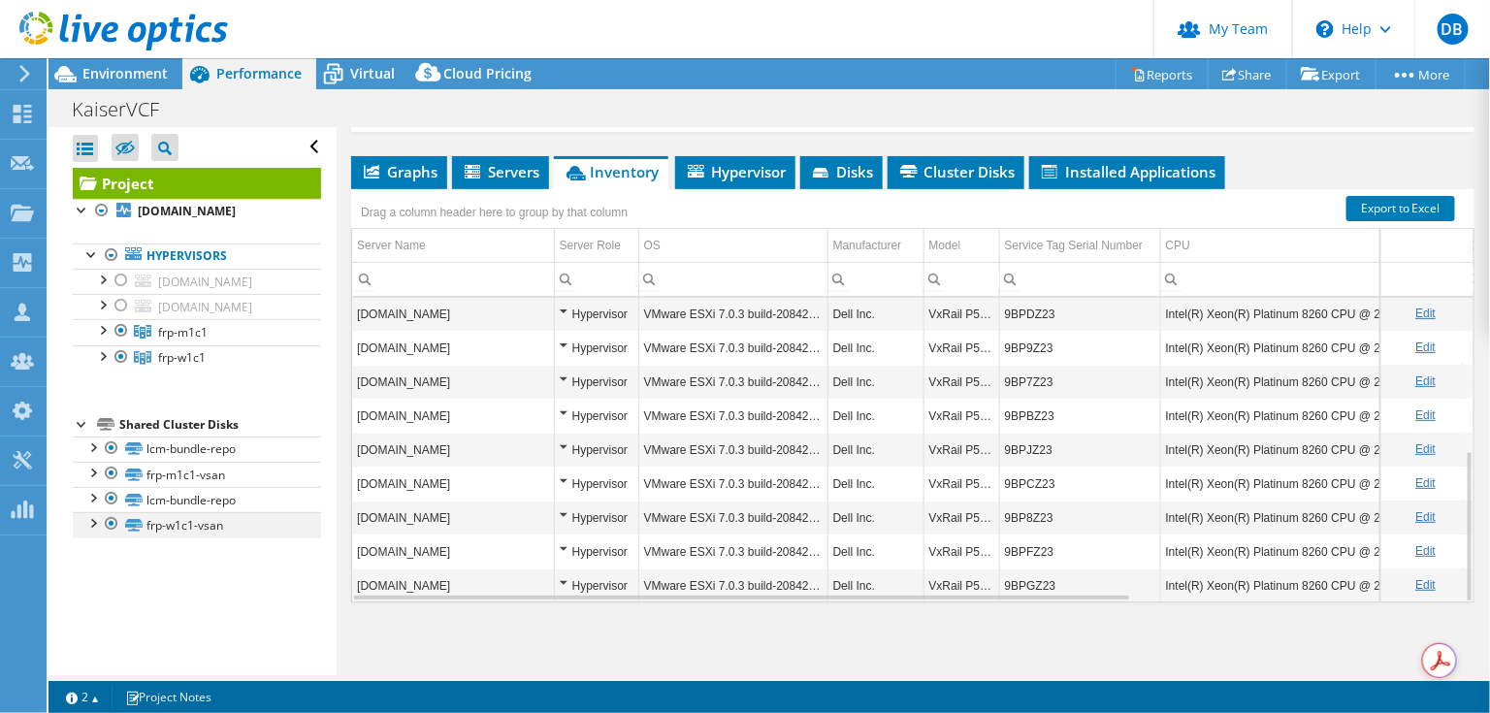
click at [102, 522] on div at bounding box center [111, 523] width 19 height 23
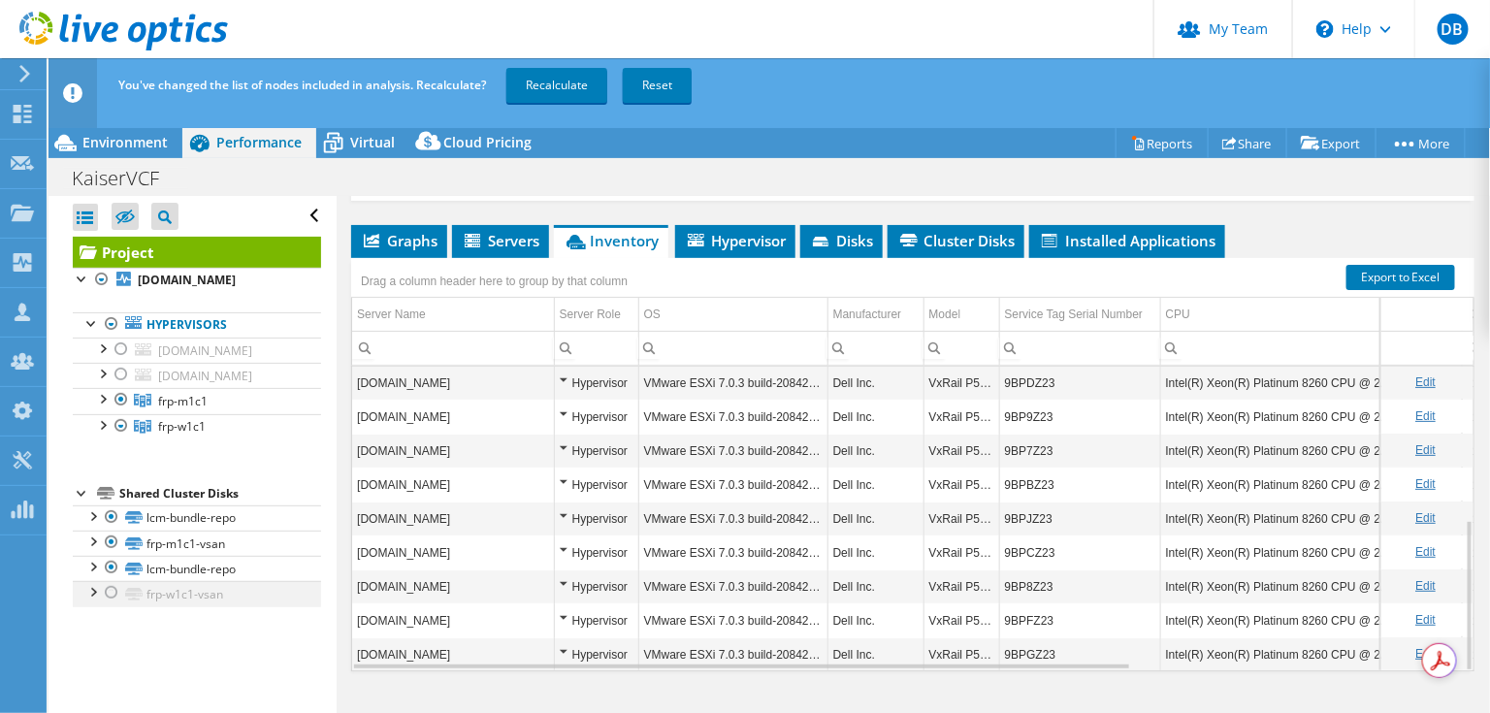
click at [110, 593] on div at bounding box center [111, 592] width 19 height 23
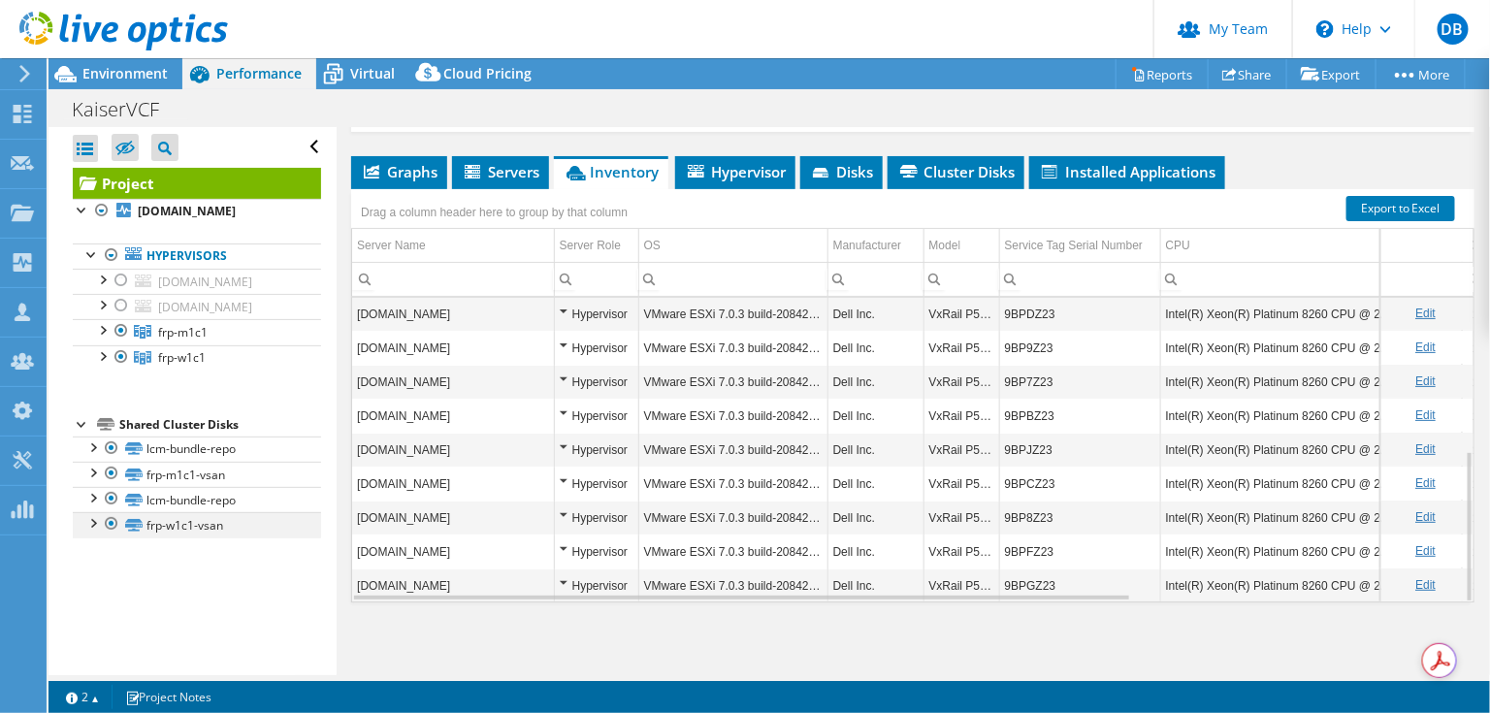
click at [91, 516] on div at bounding box center [91, 521] width 19 height 19
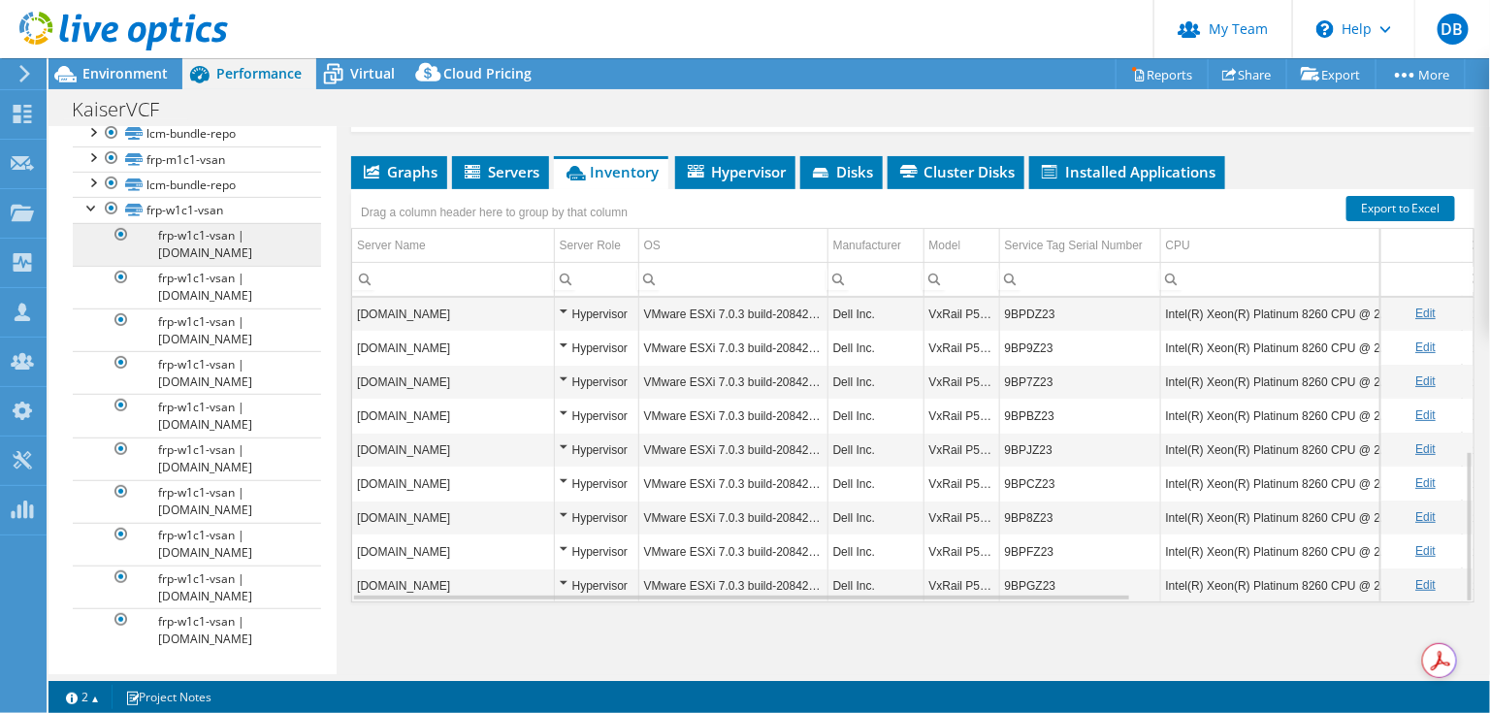
scroll to position [0, 0]
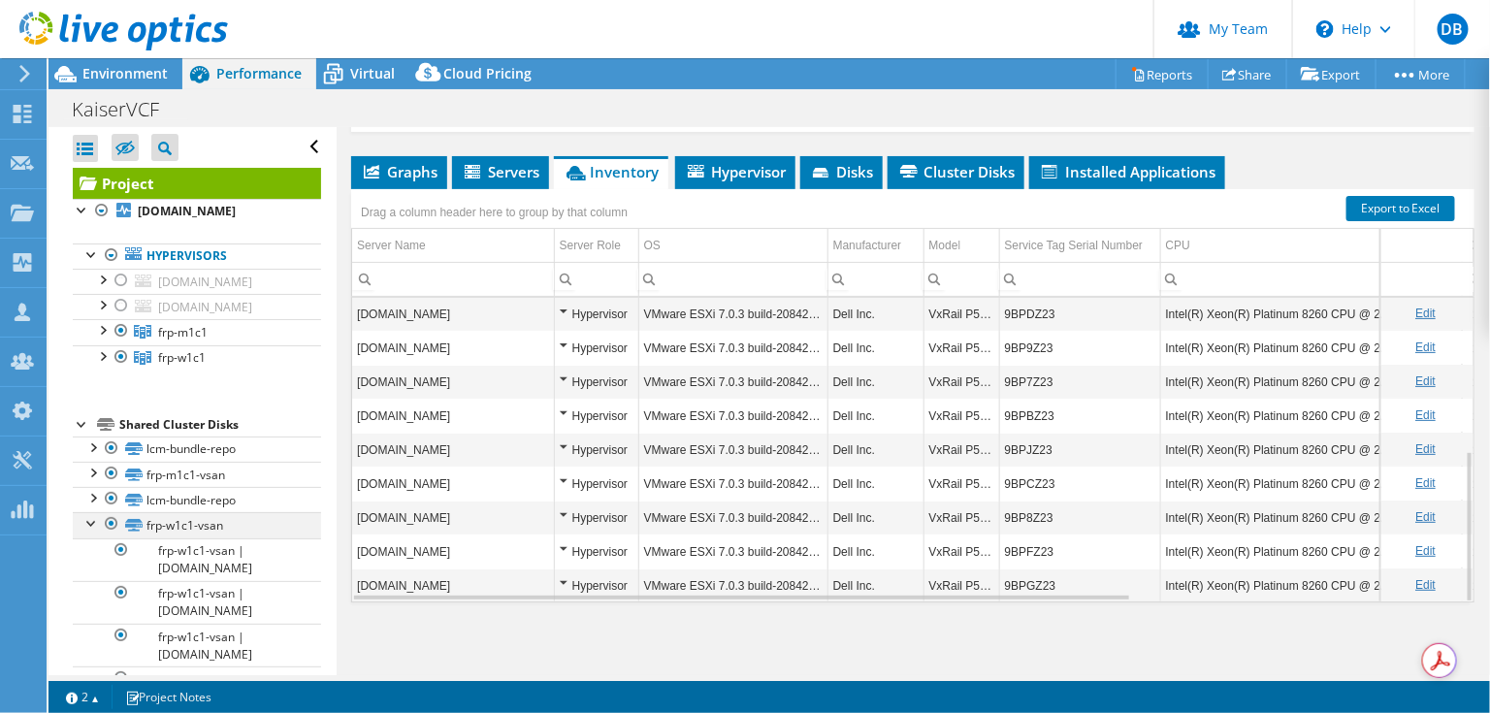
click at [92, 518] on div at bounding box center [91, 521] width 19 height 19
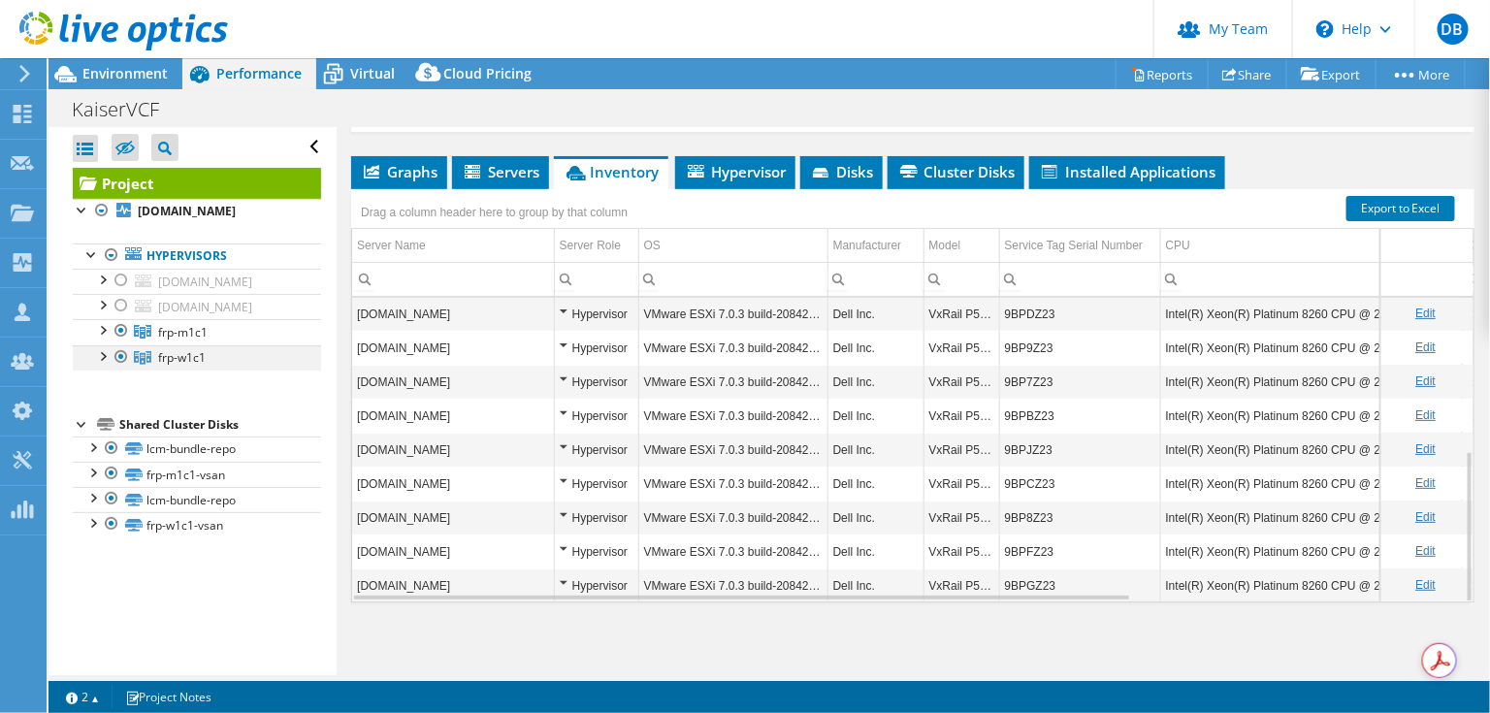
click at [106, 353] on div at bounding box center [101, 354] width 19 height 19
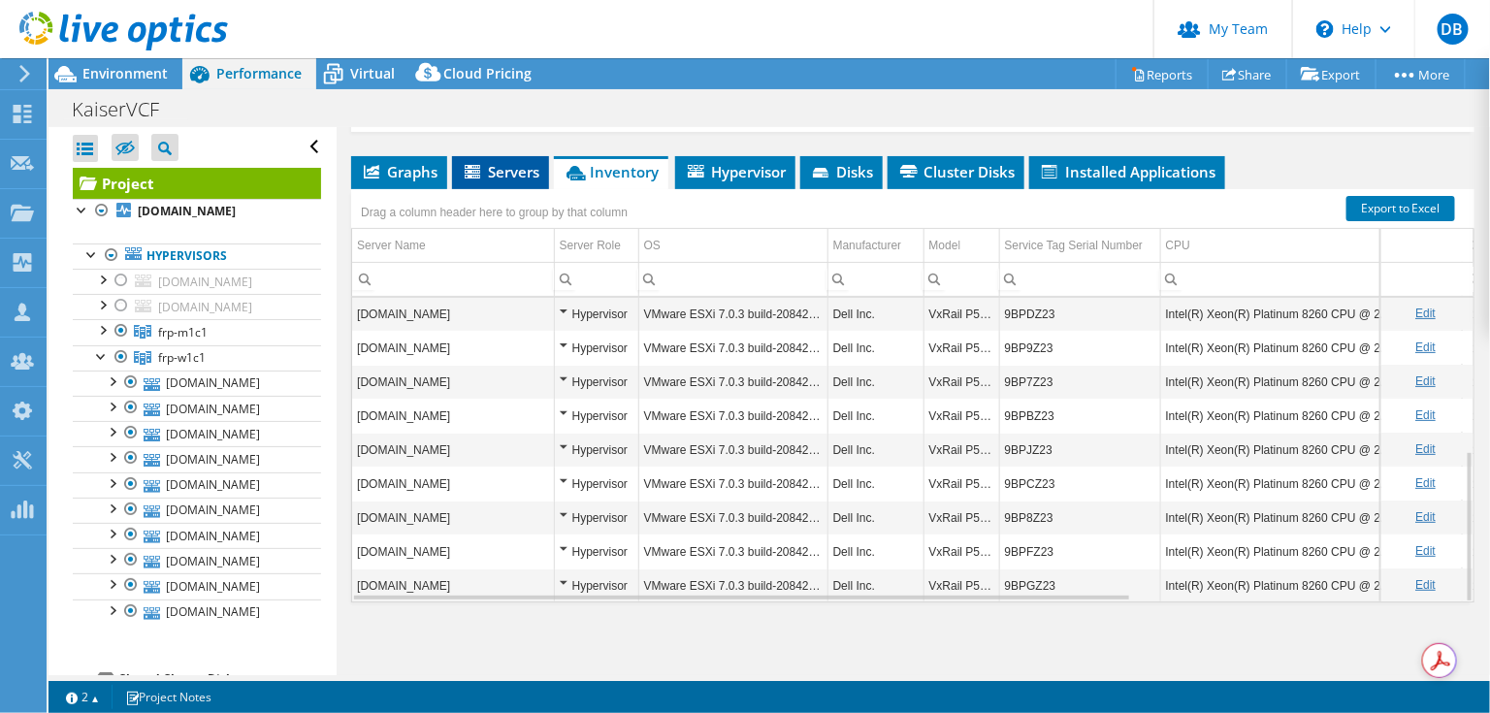
click at [500, 174] on span "Servers" at bounding box center [501, 171] width 78 height 19
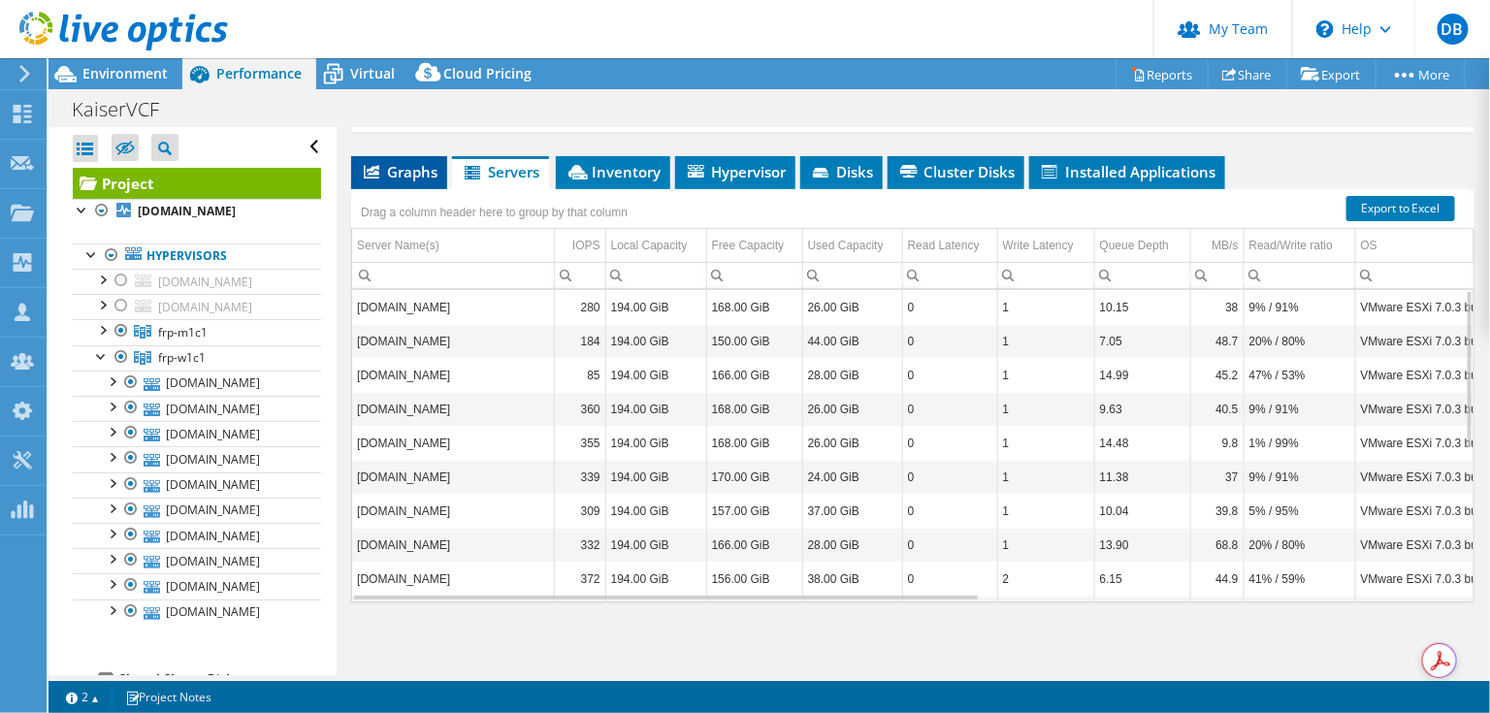
click at [410, 178] on span "Graphs" at bounding box center [399, 171] width 77 height 19
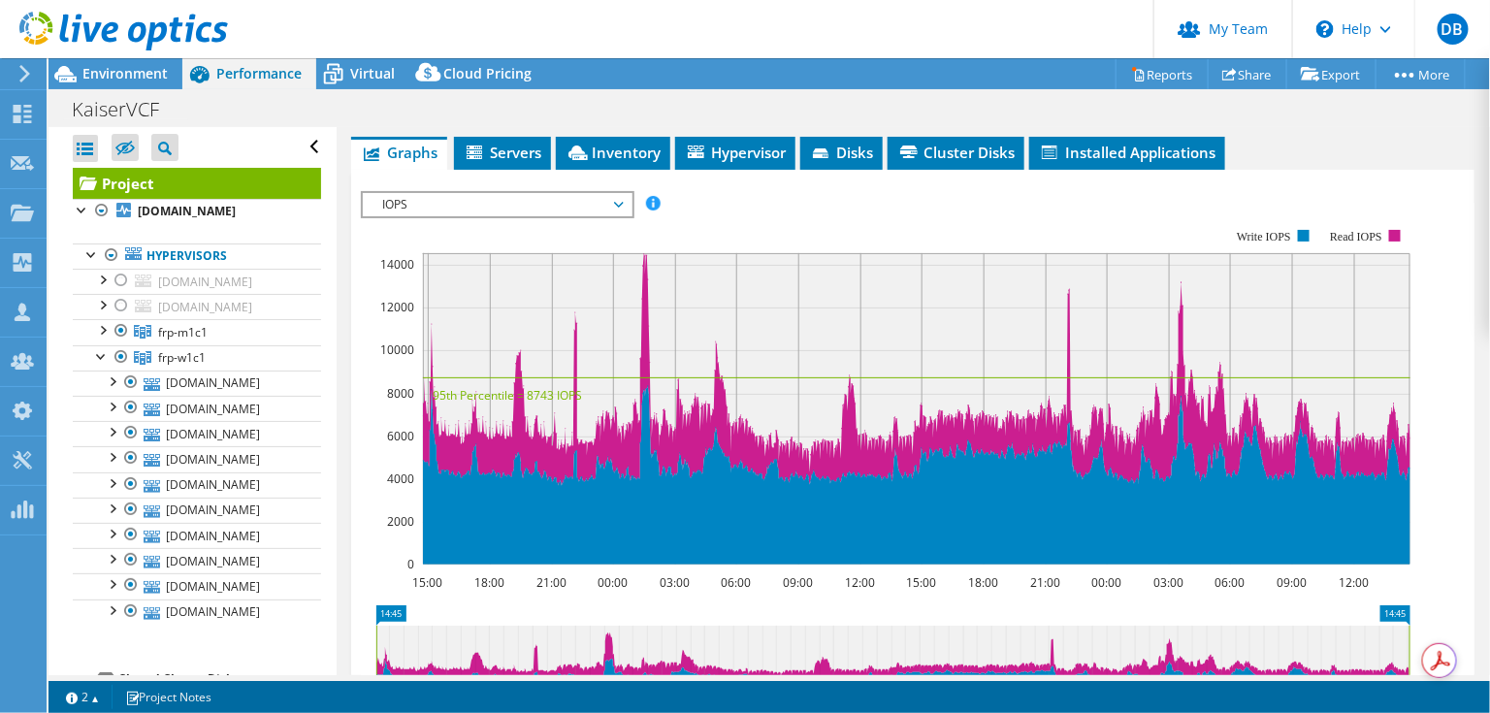
click at [617, 216] on span "IOPS" at bounding box center [497, 204] width 249 height 23
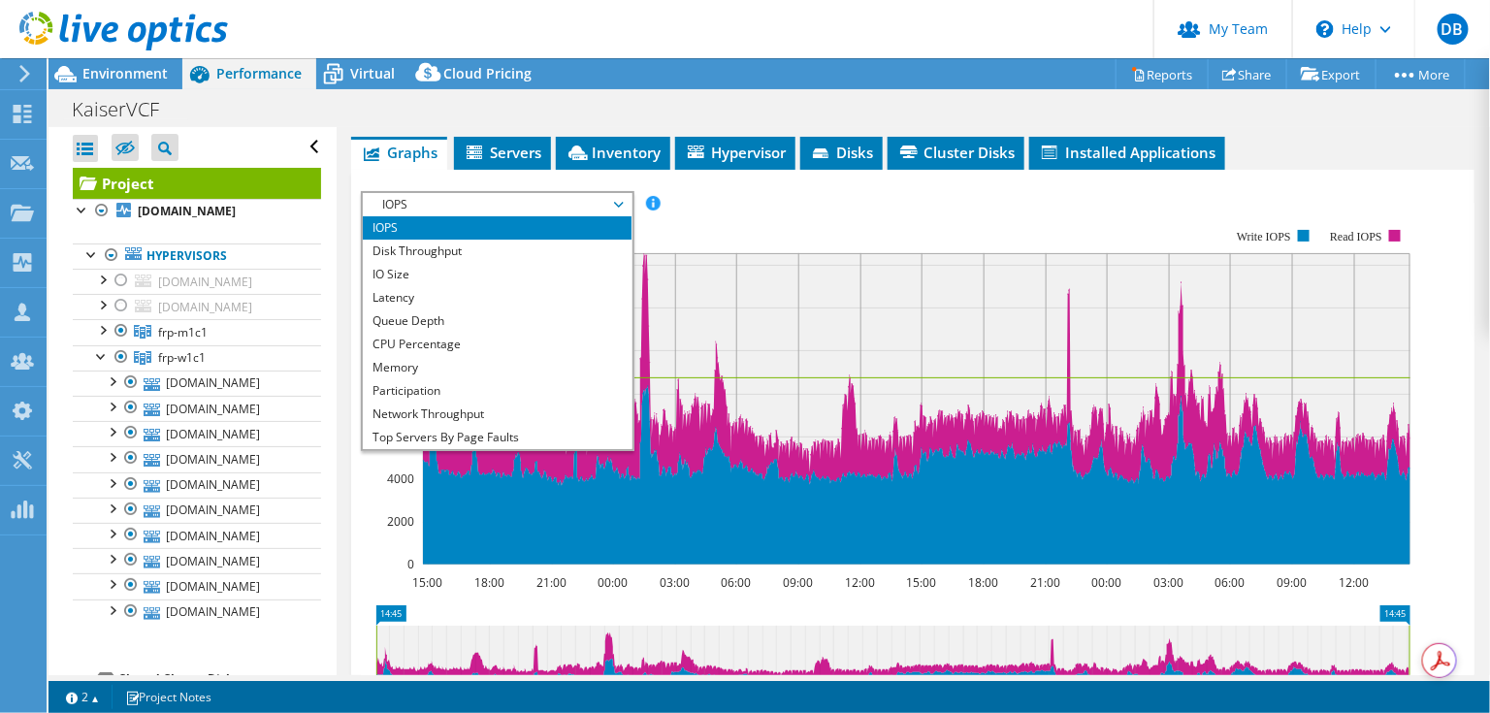
click at [771, 255] on rect at bounding box center [886, 397] width 1050 height 388
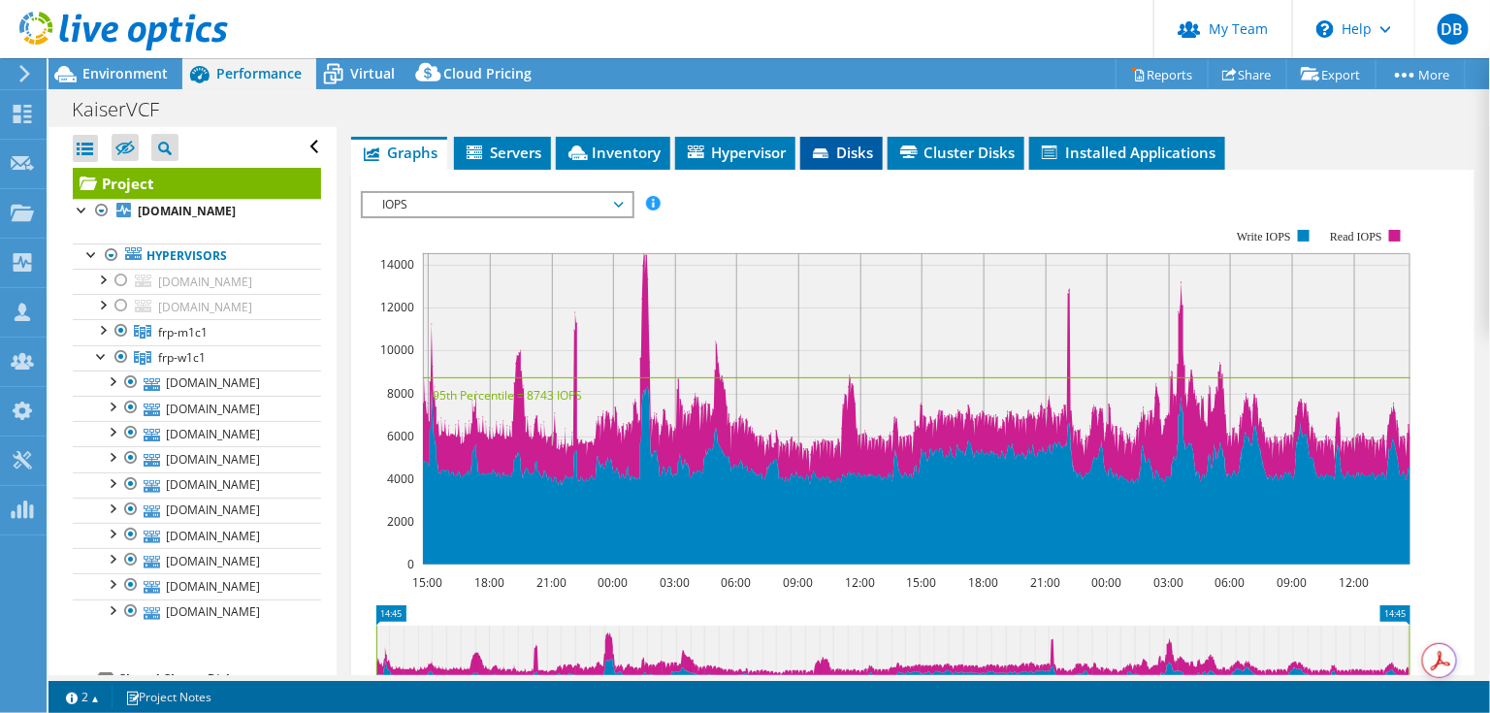
click at [844, 162] on span "Disks" at bounding box center [841, 152] width 63 height 19
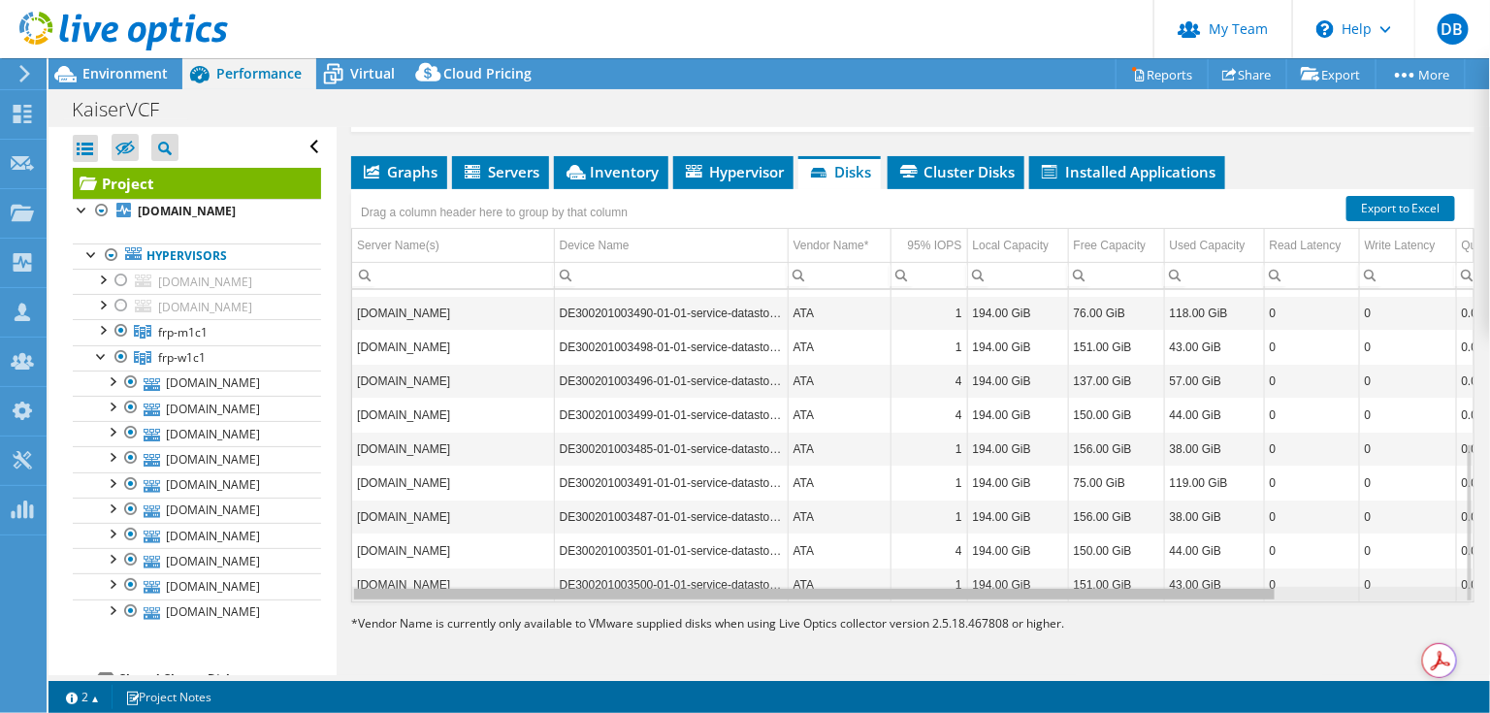
drag, startPoint x: 1109, startPoint y: 596, endPoint x: 918, endPoint y: 585, distance: 191.5
click at [925, 592] on body "DB Partner Team Admin Dave Bush dbush@ceriumnetworks.com ceriumnetworks My Prof…" at bounding box center [745, 356] width 1490 height 713
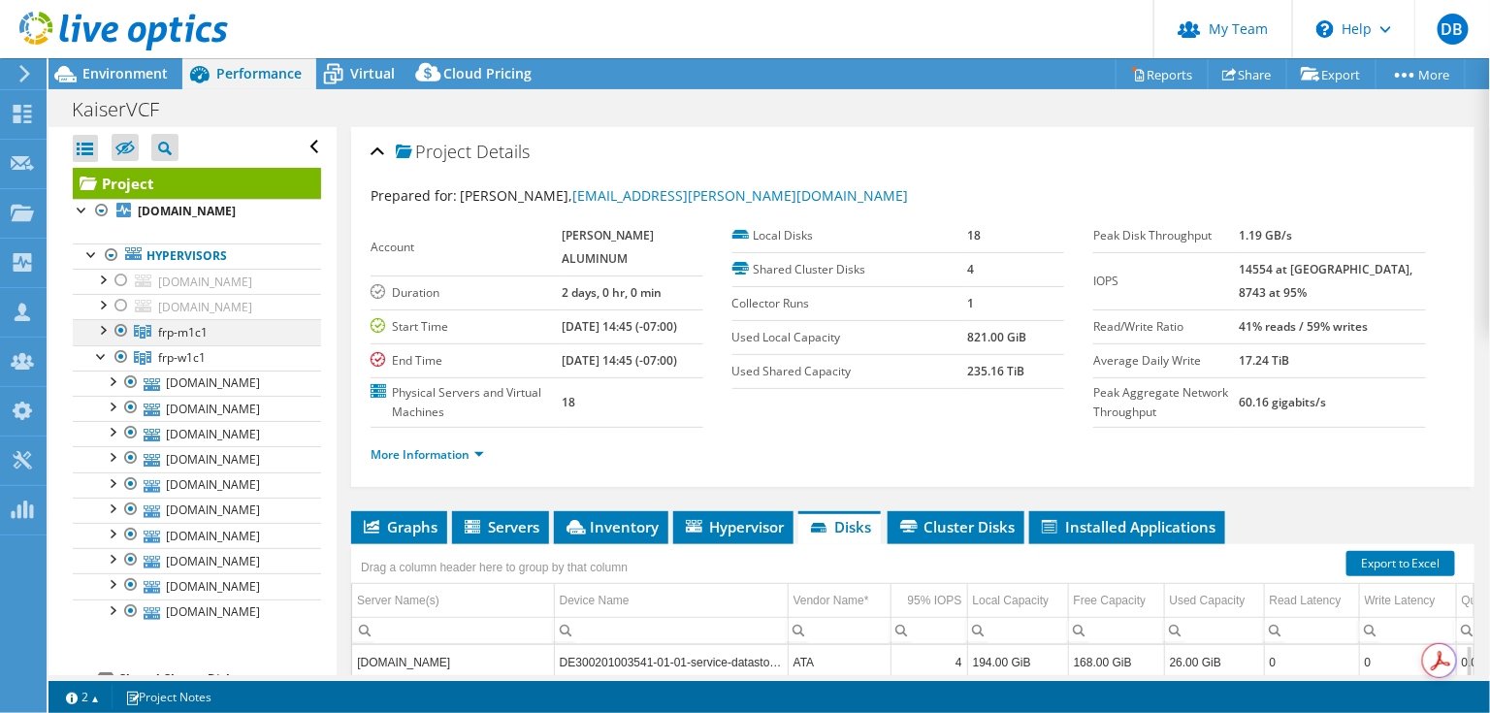
click at [123, 328] on div at bounding box center [121, 330] width 19 height 23
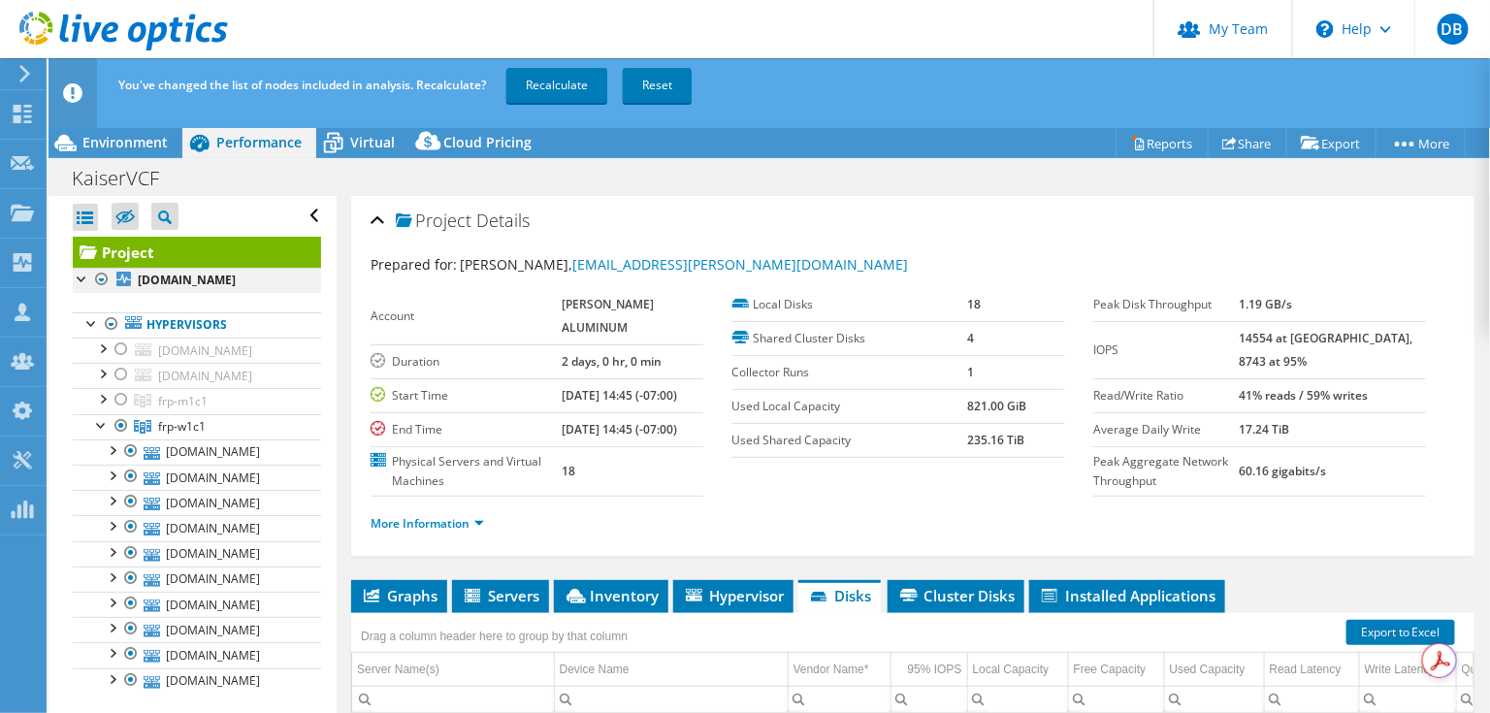
click at [99, 278] on div at bounding box center [101, 279] width 19 height 23
click at [95, 277] on div at bounding box center [101, 279] width 19 height 23
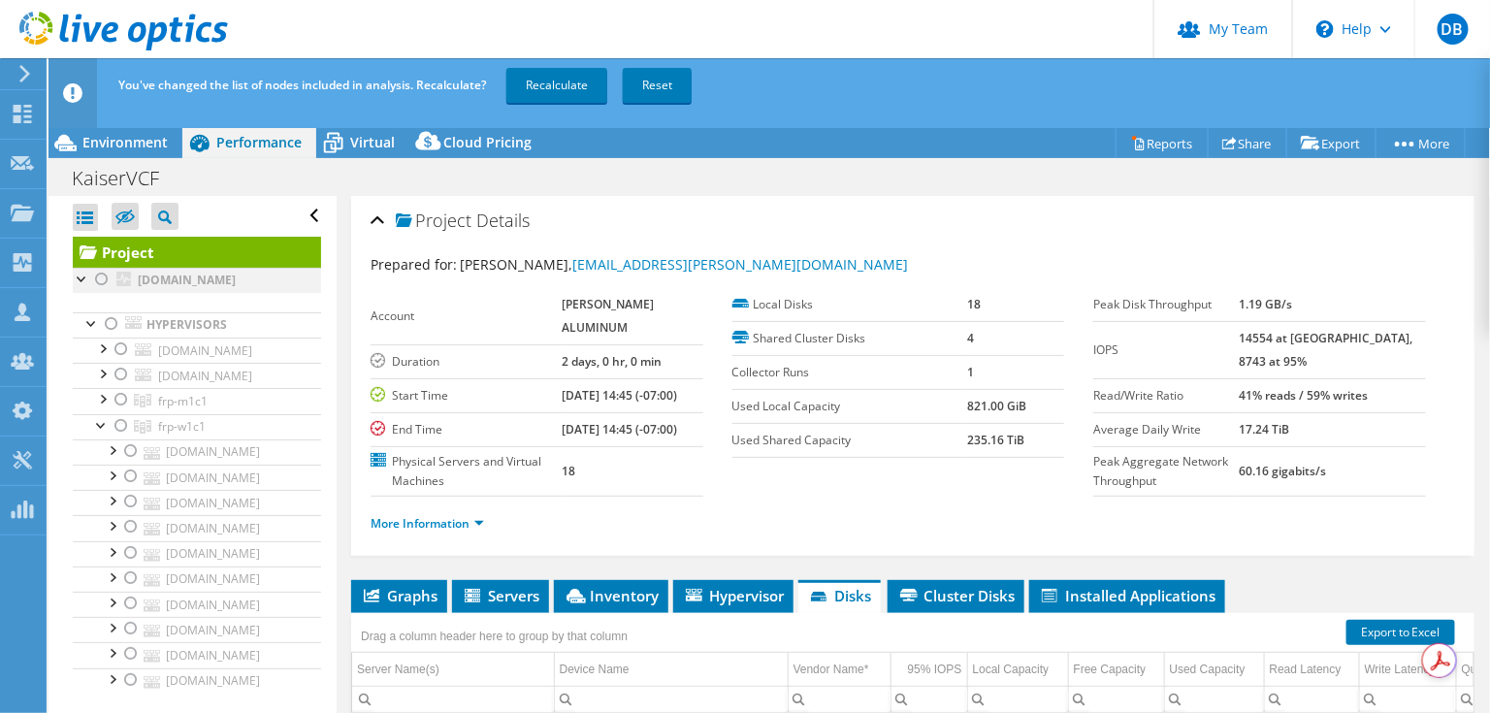
click at [98, 280] on div at bounding box center [101, 279] width 19 height 23
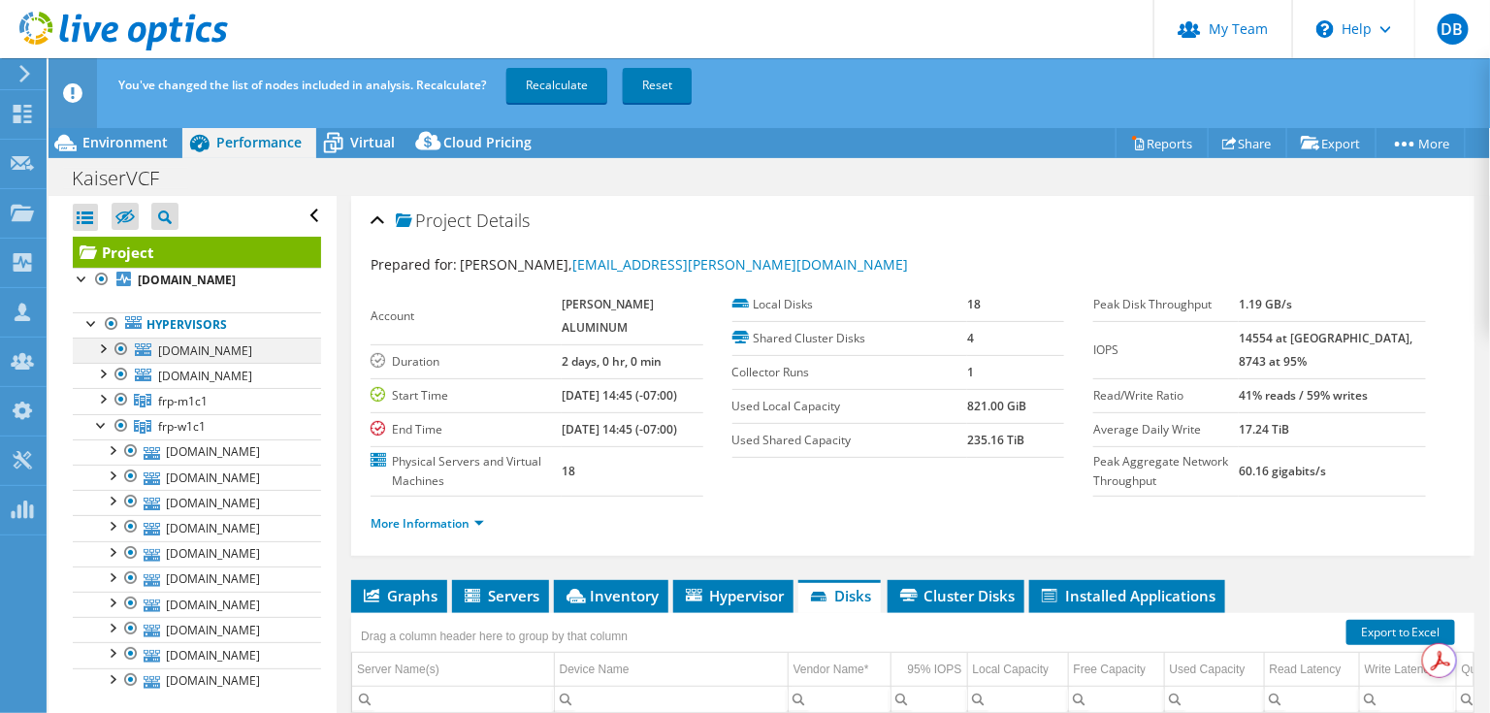
click at [121, 349] on div at bounding box center [121, 349] width 19 height 23
click at [121, 370] on div at bounding box center [121, 374] width 19 height 23
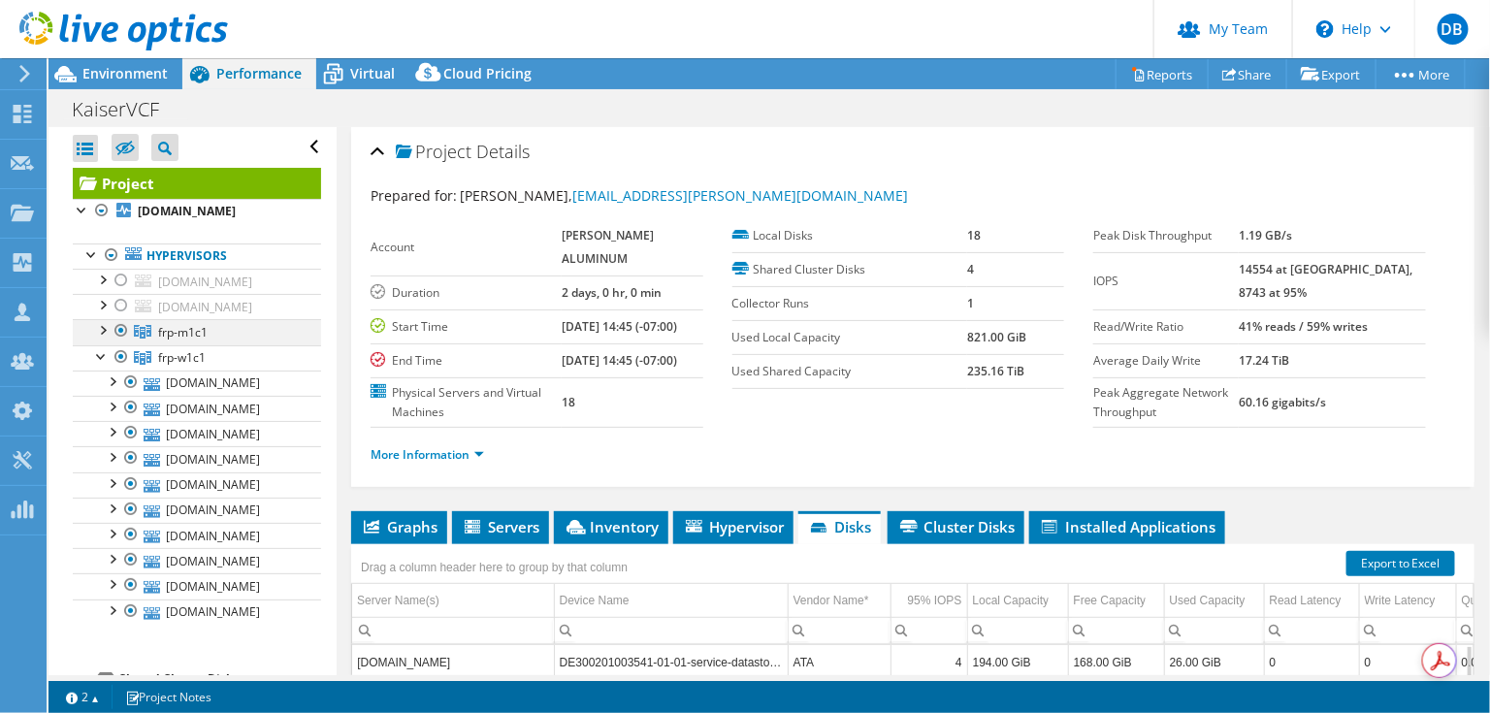
click at [116, 330] on div at bounding box center [121, 330] width 19 height 23
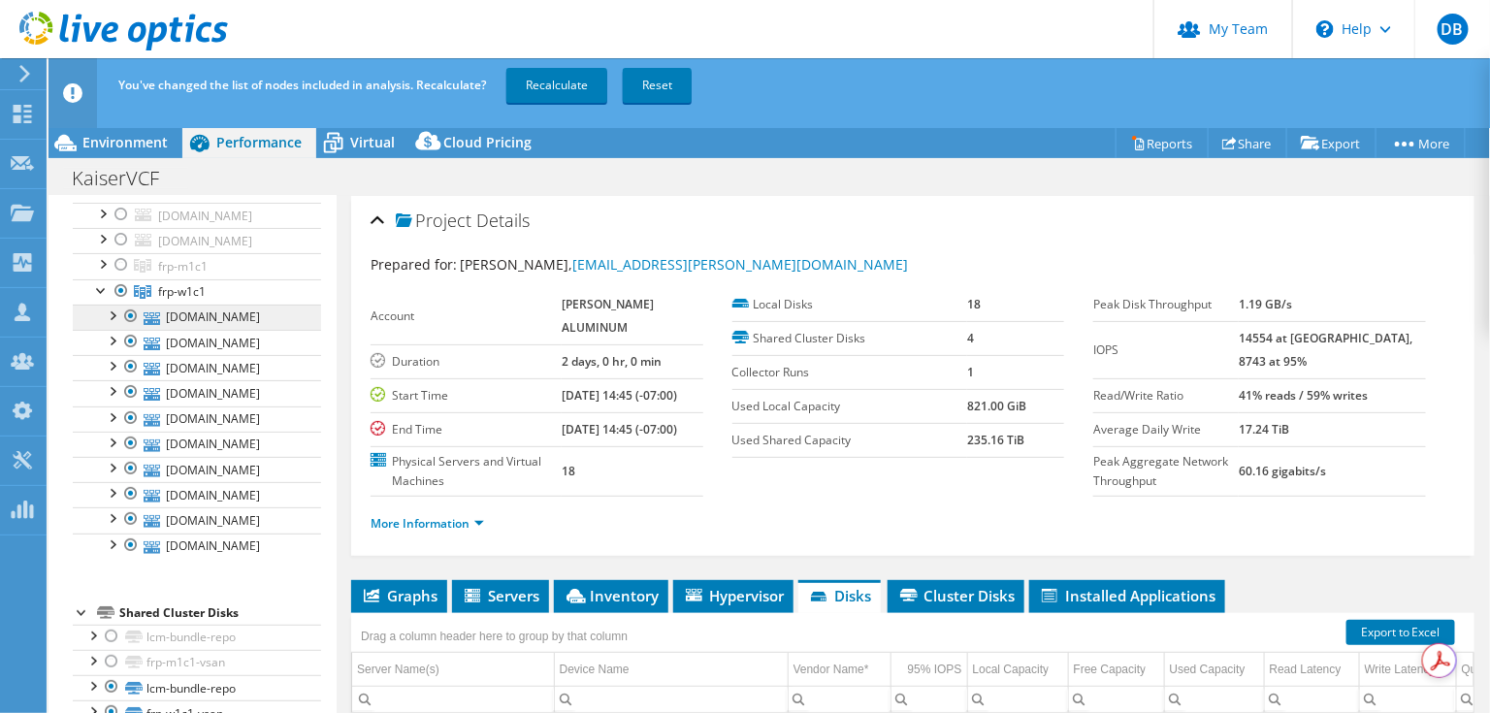
scroll to position [306, 0]
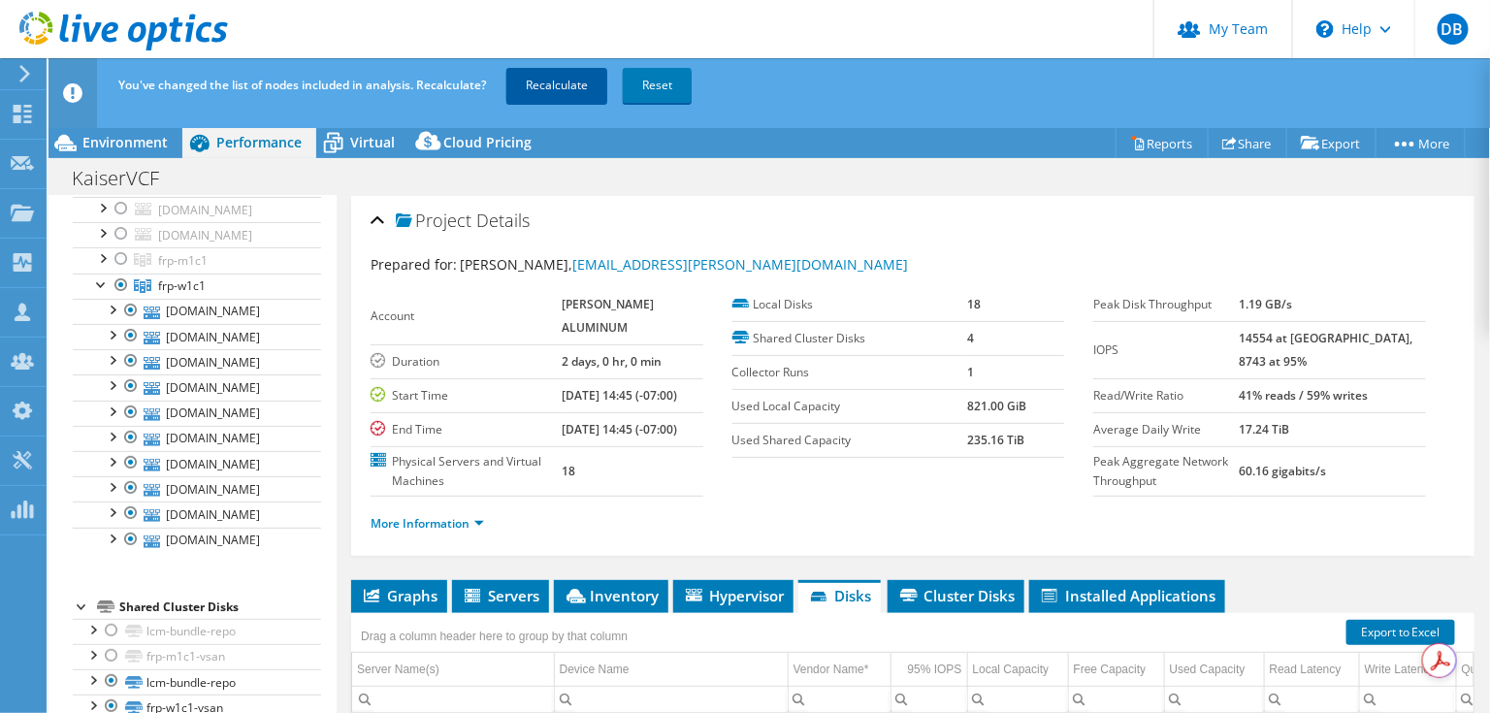
click at [545, 82] on link "Recalculate" at bounding box center [557, 85] width 101 height 35
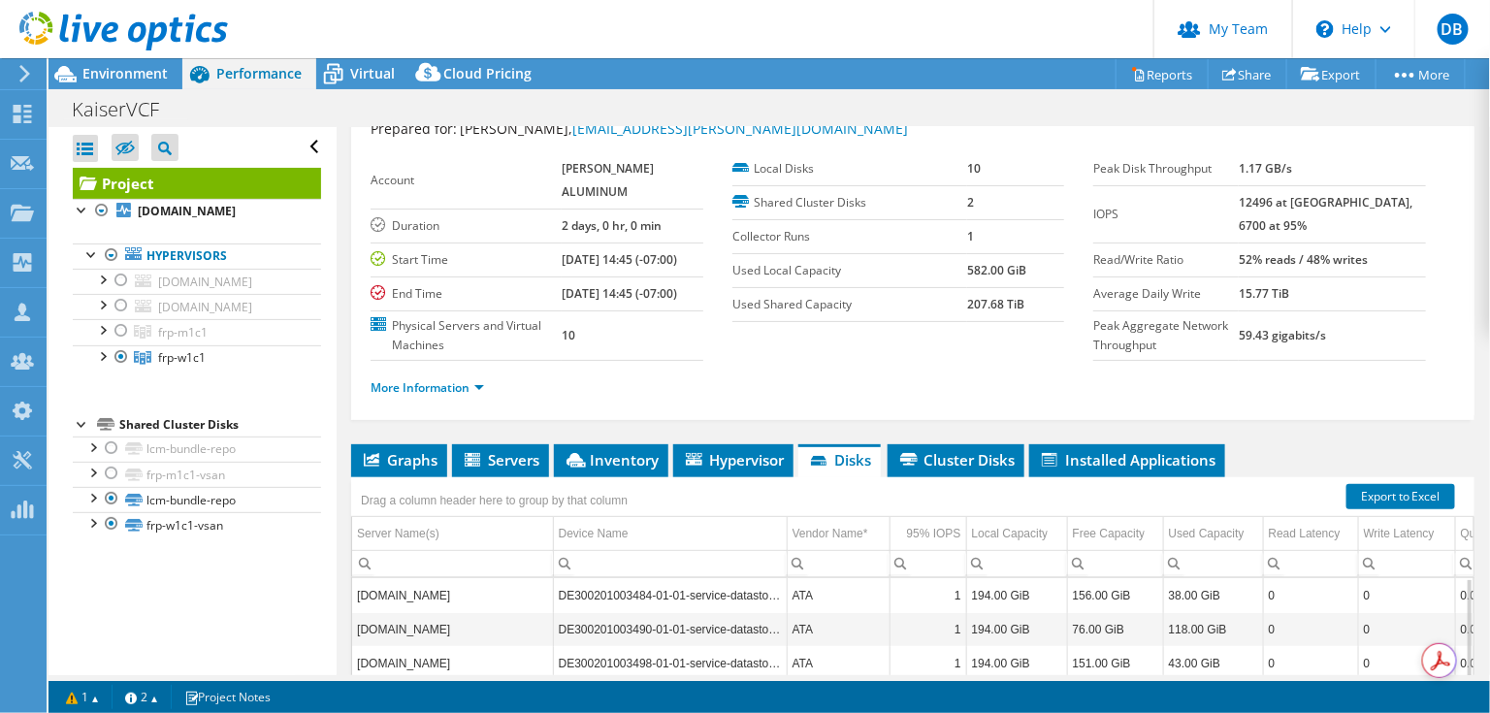
scroll to position [0, 0]
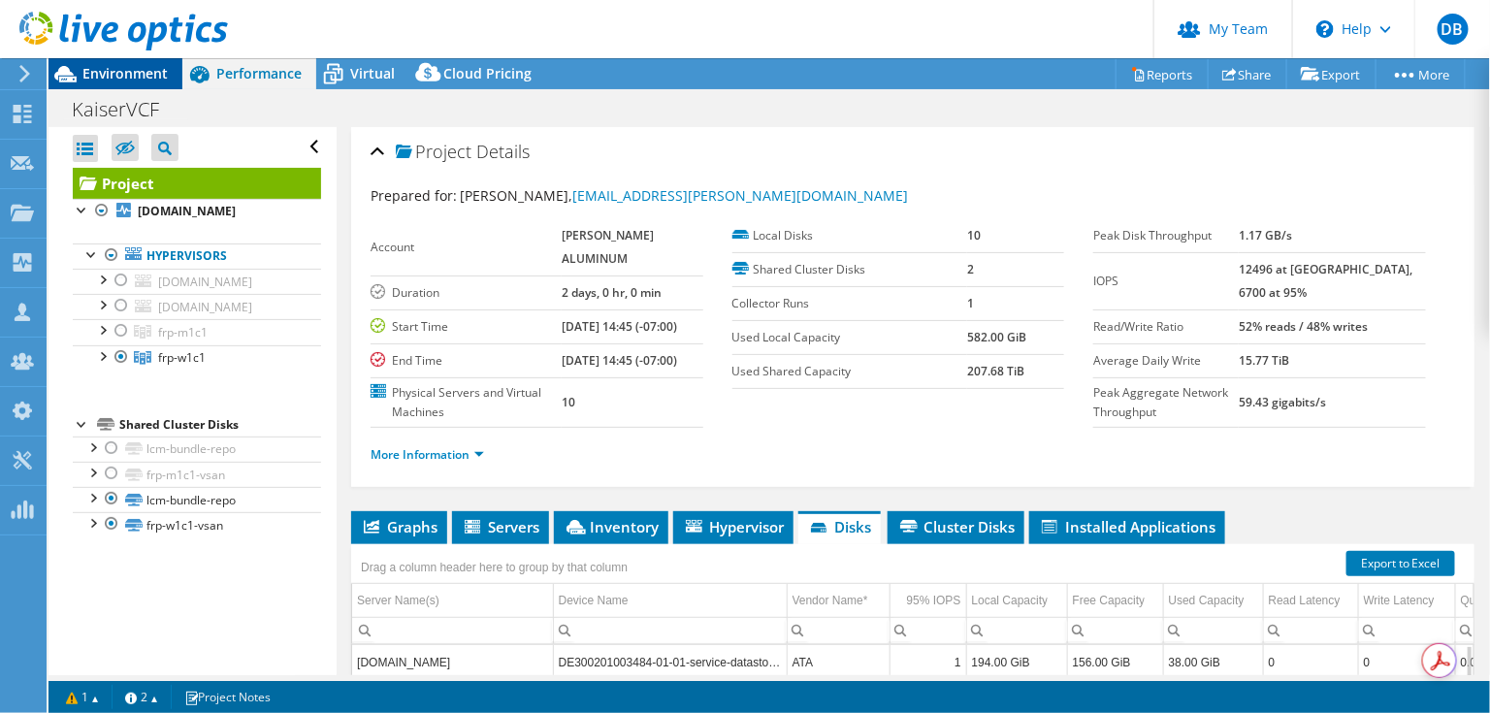
click at [107, 70] on span "Environment" at bounding box center [124, 73] width 85 height 18
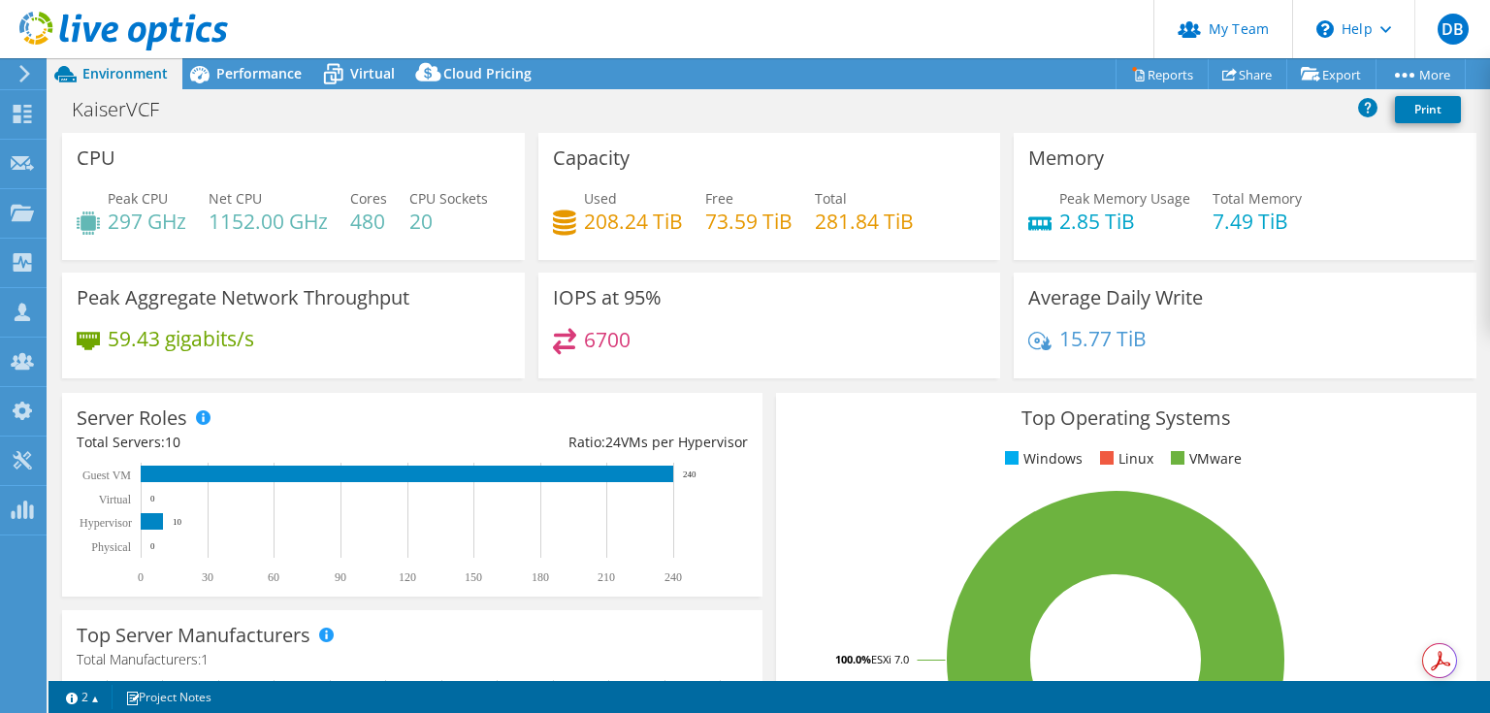
select select "USWest"
select select "USD"
